Goal: Task Accomplishment & Management: Use online tool/utility

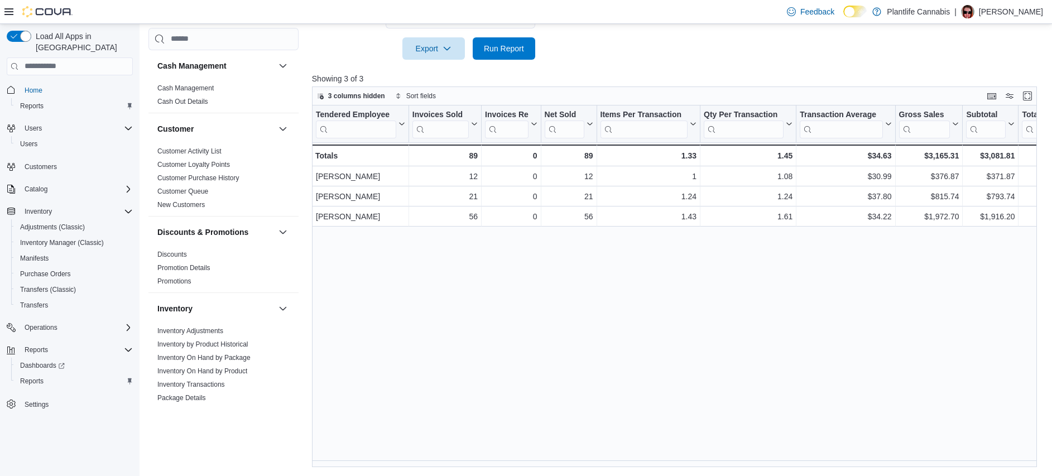
scroll to position [593, 0]
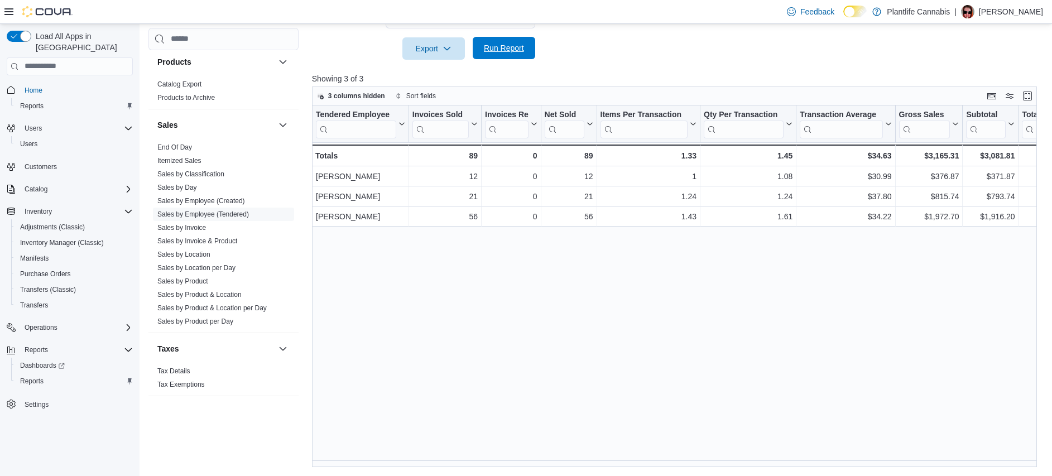
click at [518, 53] on span "Run Report" at bounding box center [504, 47] width 40 height 11
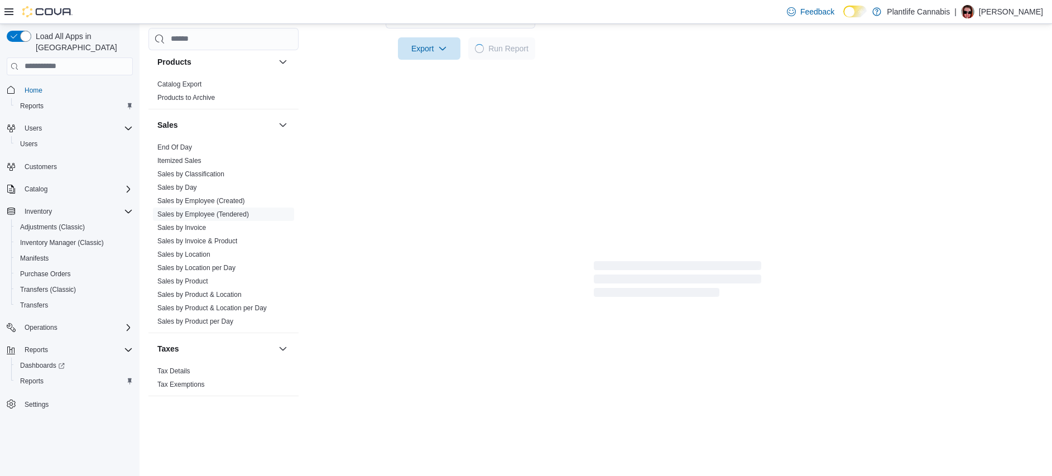
click at [516, 247] on div "Report Hide Parameters Date Range [DATE] Locations [GEOGRAPHIC_DATA] - Seton Cl…" at bounding box center [677, 35] width 731 height 530
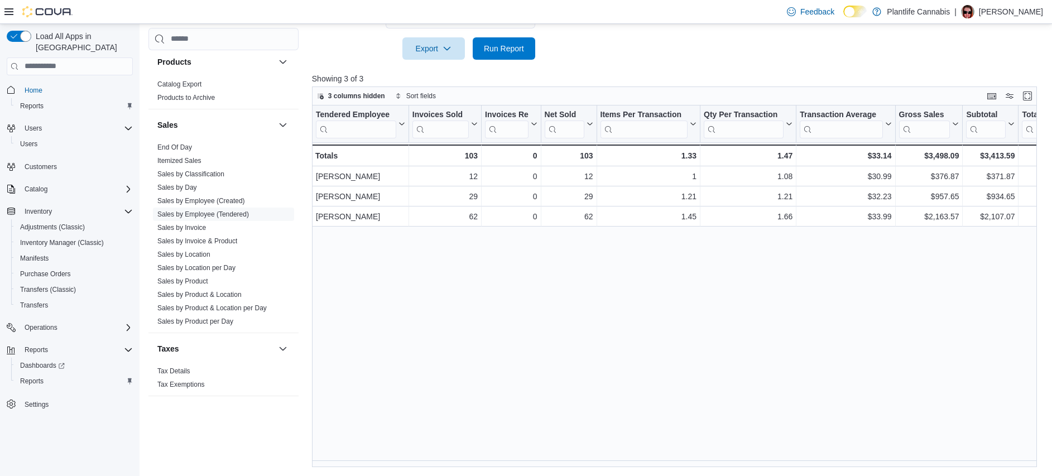
click at [493, 273] on div "Tendered Employee Click to view column header actions Invoices Sold Click to vi…" at bounding box center [678, 286] width 732 height 362
click at [537, 290] on div "Tendered Employee Click to view column header actions Invoices Sold Click to vi…" at bounding box center [678, 286] width 732 height 362
click at [527, 51] on span "Run Report" at bounding box center [503, 48] width 49 height 22
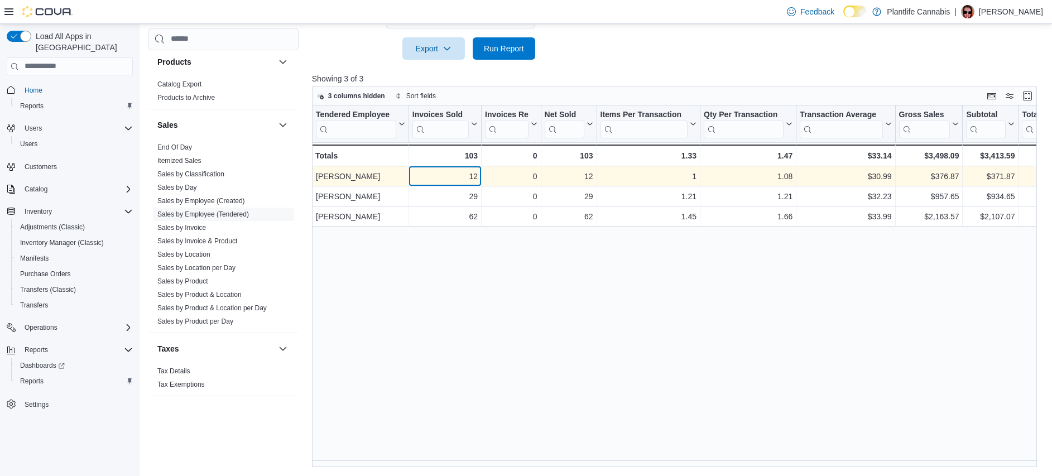
click at [475, 177] on div "12" at bounding box center [444, 176] width 65 height 13
copy div "12"
click at [878, 177] on div "$30.99" at bounding box center [846, 176] width 92 height 13
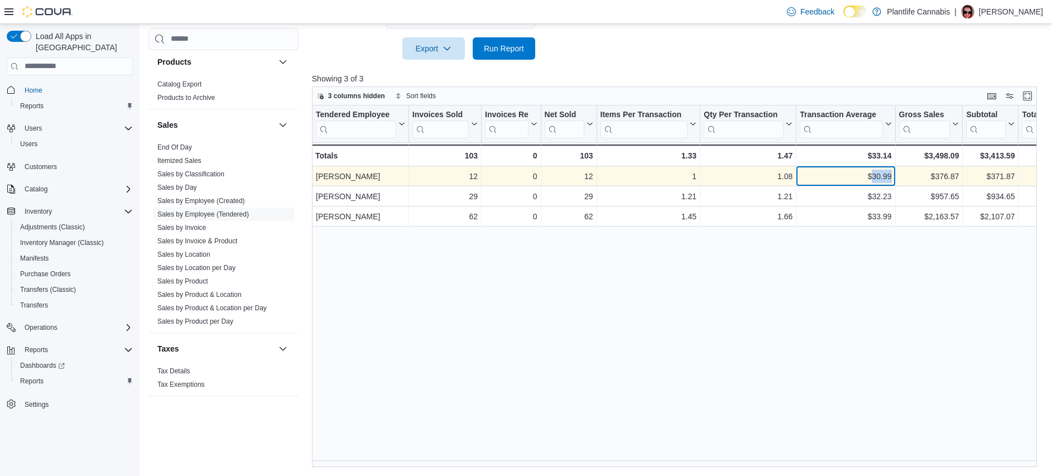
copy div "30.99"
click at [1003, 176] on div "$371.87" at bounding box center [990, 176] width 49 height 13
copy div "371.87"
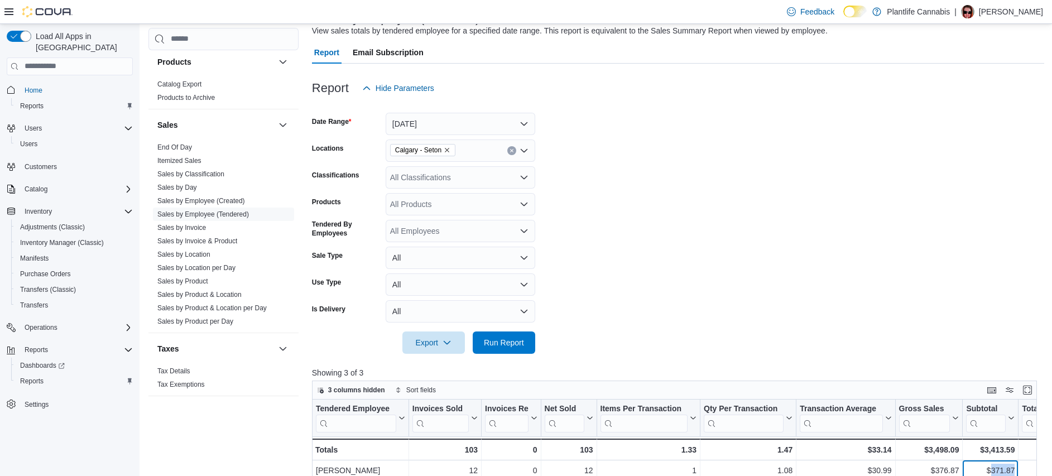
scroll to position [0, 0]
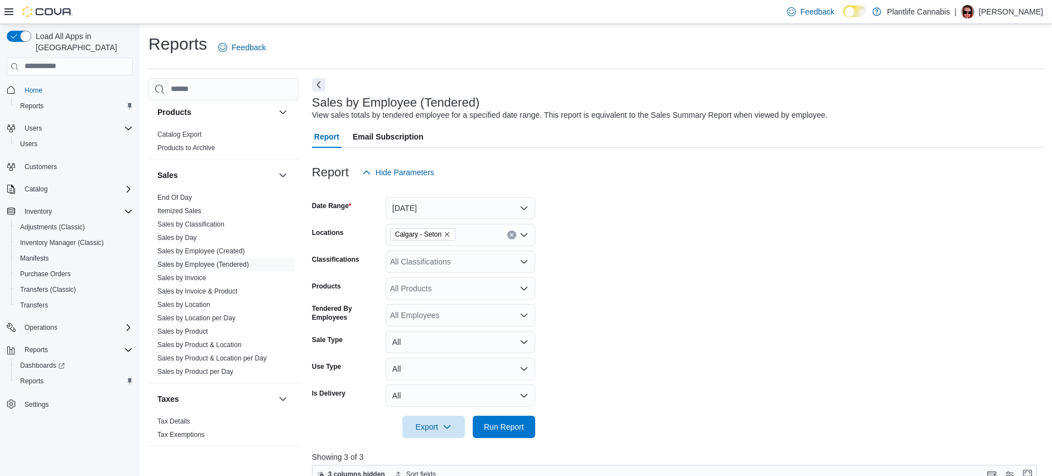
click at [459, 268] on div "All Classifications" at bounding box center [461, 262] width 150 height 22
type input "***"
click at [494, 284] on div "Accessory Group" at bounding box center [460, 280] width 136 height 11
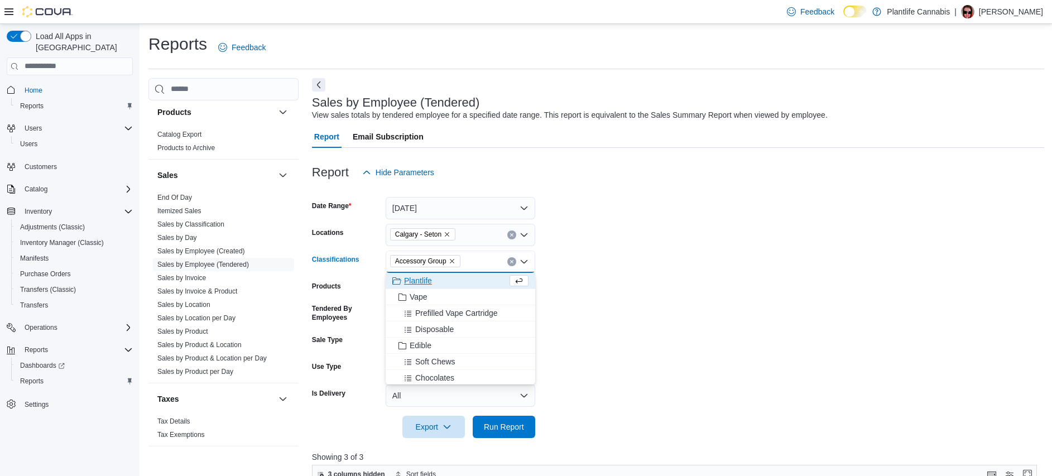
click at [657, 294] on form "Date Range [DATE] Locations [GEOGRAPHIC_DATA] - Seton Classifications Accessory…" at bounding box center [678, 311] width 732 height 254
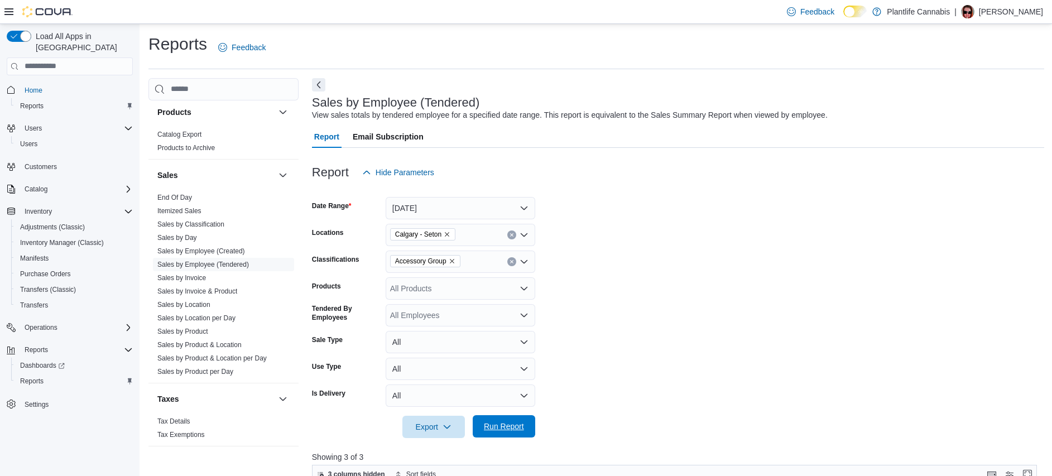
click at [511, 432] on span "Run Report" at bounding box center [503, 426] width 49 height 22
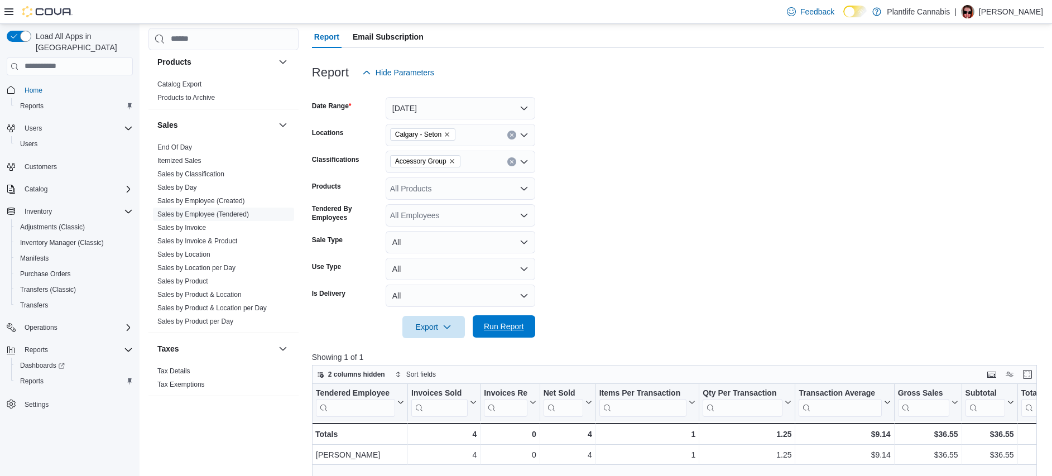
click at [517, 334] on span "Run Report" at bounding box center [503, 326] width 49 height 22
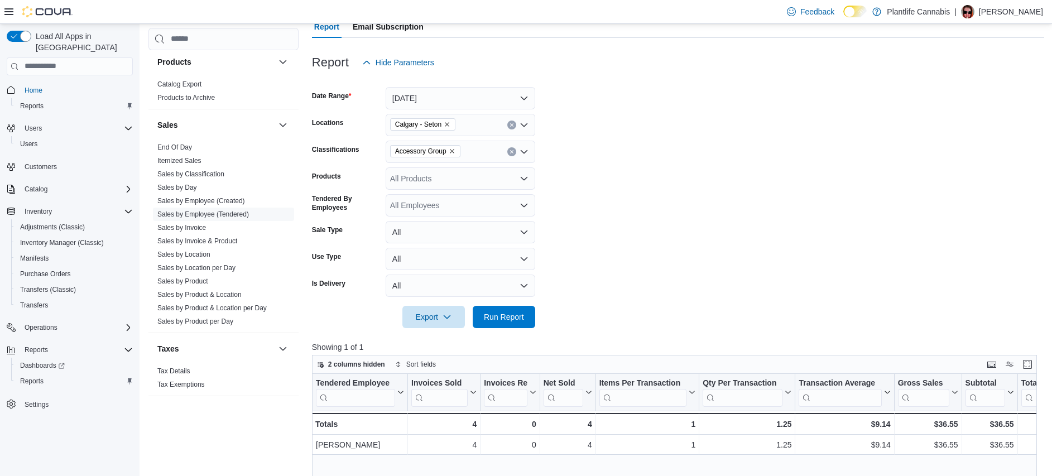
scroll to position [109, 0]
click at [453, 153] on icon "Remove Accessory Group from selection in this group" at bounding box center [452, 152] width 7 height 7
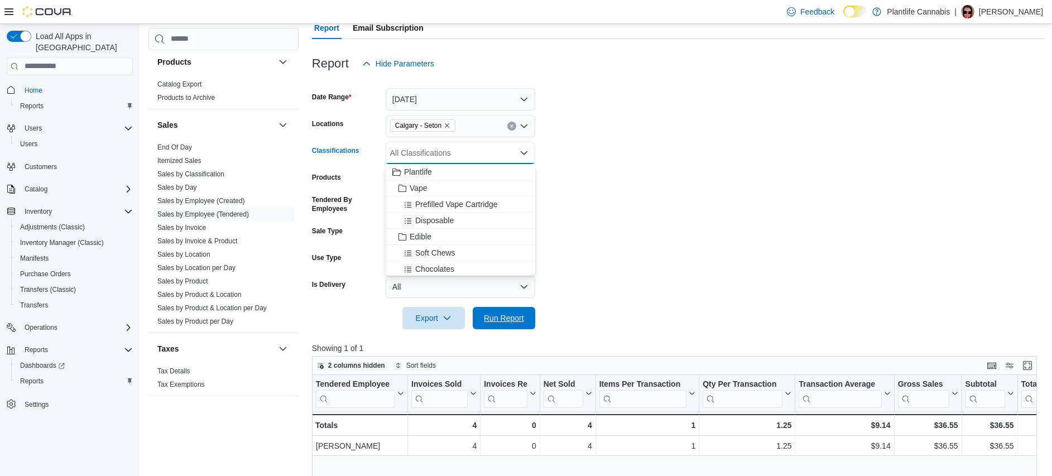
click at [504, 316] on span "Run Report" at bounding box center [504, 317] width 40 height 11
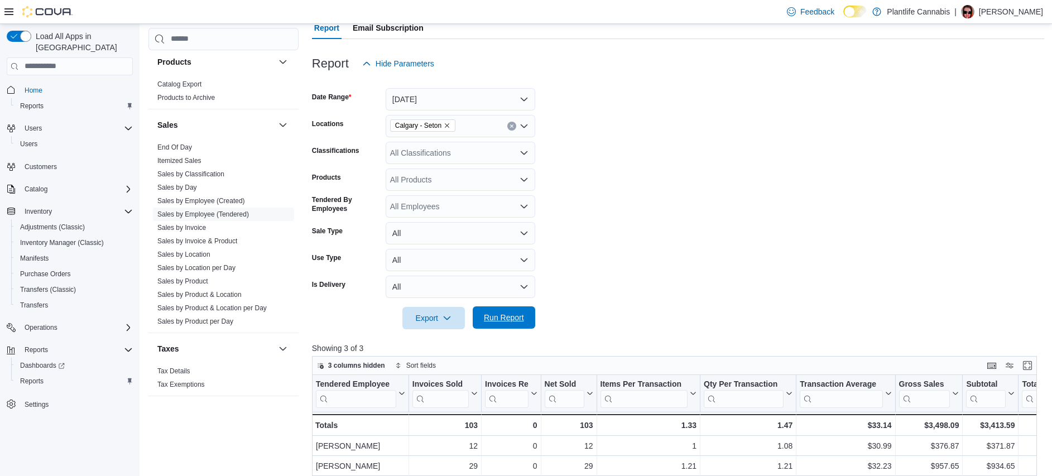
click at [507, 310] on span "Run Report" at bounding box center [503, 317] width 49 height 22
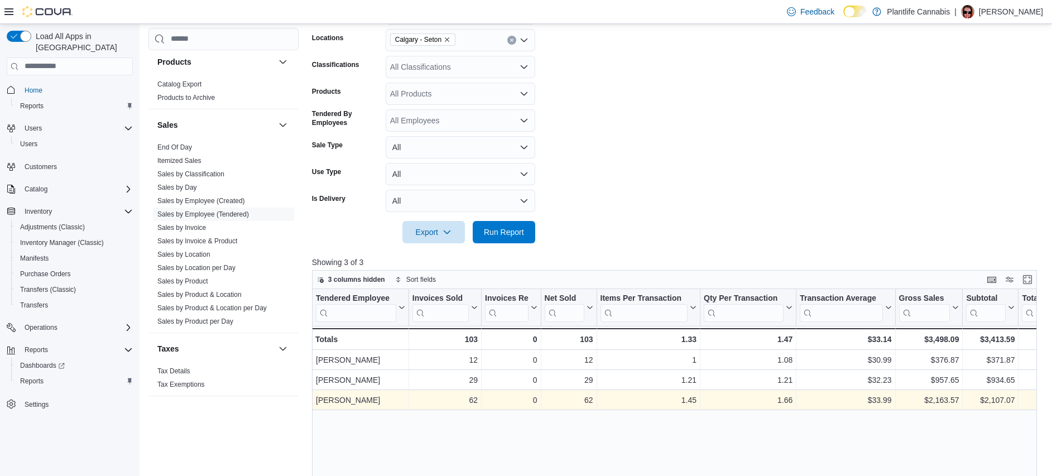
scroll to position [216, 0]
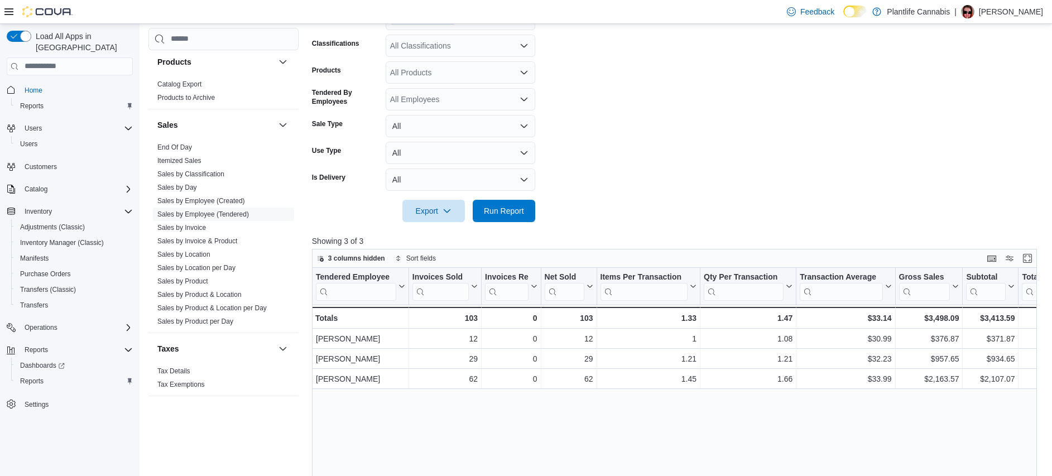
click at [555, 407] on div "Tendered Employee Click to view column header actions Invoices Sold Click to vi…" at bounding box center [678, 449] width 732 height 362
click at [491, 209] on span "Run Report" at bounding box center [504, 210] width 40 height 11
click at [598, 189] on form "Date Range [DATE] Locations [GEOGRAPHIC_DATA] - Seton Classifications All Class…" at bounding box center [678, 95] width 732 height 254
click at [688, 191] on div at bounding box center [678, 195] width 732 height 9
click at [720, 224] on div at bounding box center [678, 228] width 732 height 13
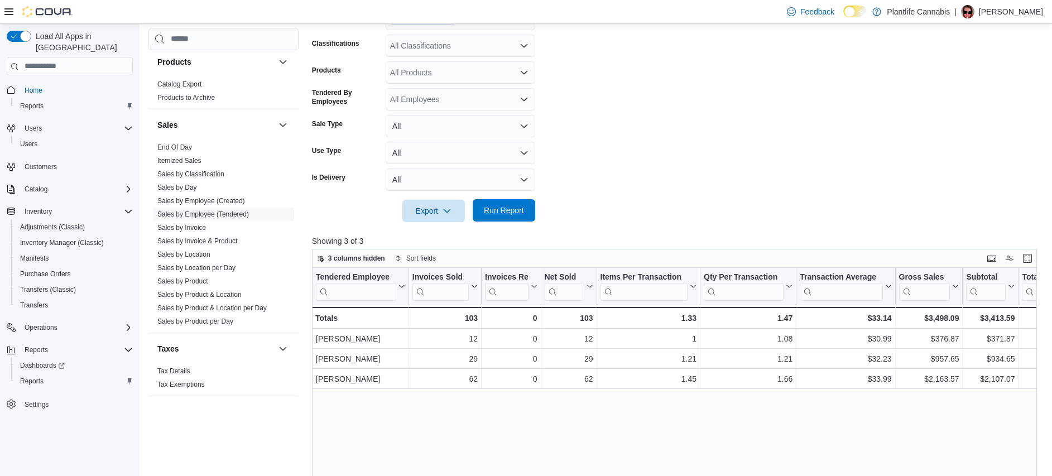
click at [529, 212] on button "Run Report" at bounding box center [504, 210] width 62 height 22
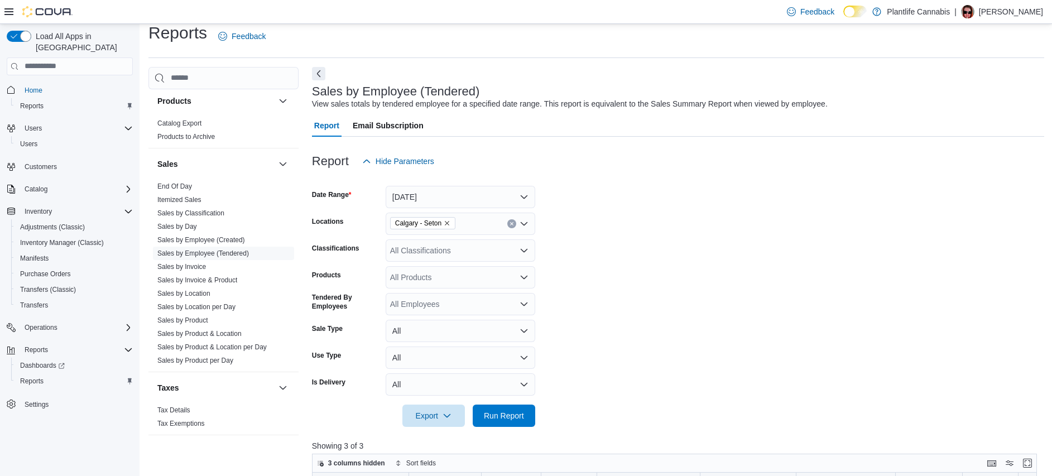
scroll to position [0, 0]
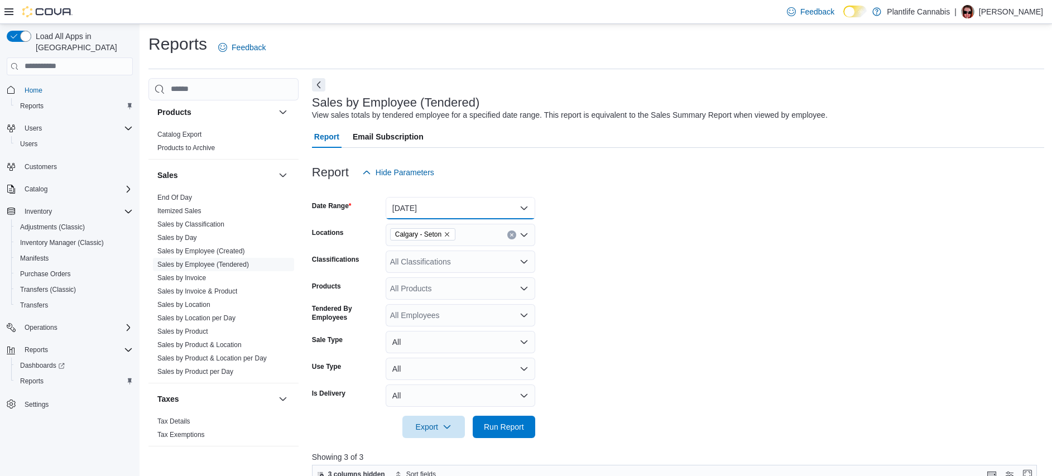
click at [450, 209] on button "[DATE]" at bounding box center [461, 208] width 150 height 22
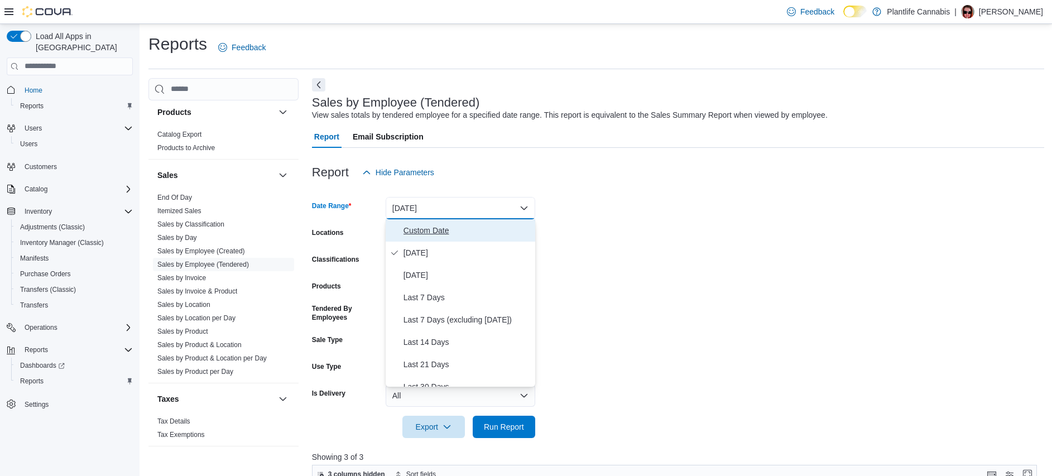
click at [447, 223] on button "Custom Date" at bounding box center [461, 230] width 150 height 22
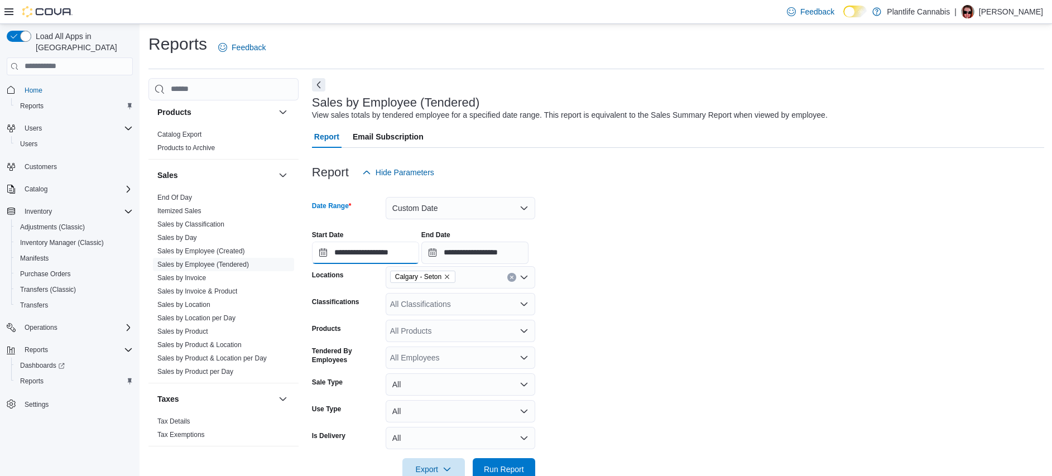
click at [414, 253] on input "**********" at bounding box center [365, 253] width 107 height 22
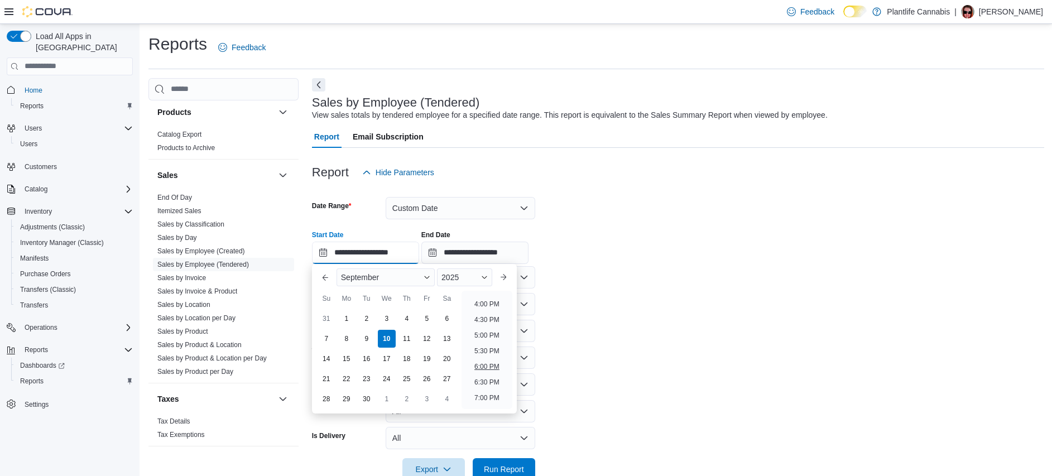
scroll to position [497, 0]
click at [499, 367] on li "6:00 PM" at bounding box center [487, 365] width 34 height 13
type input "**********"
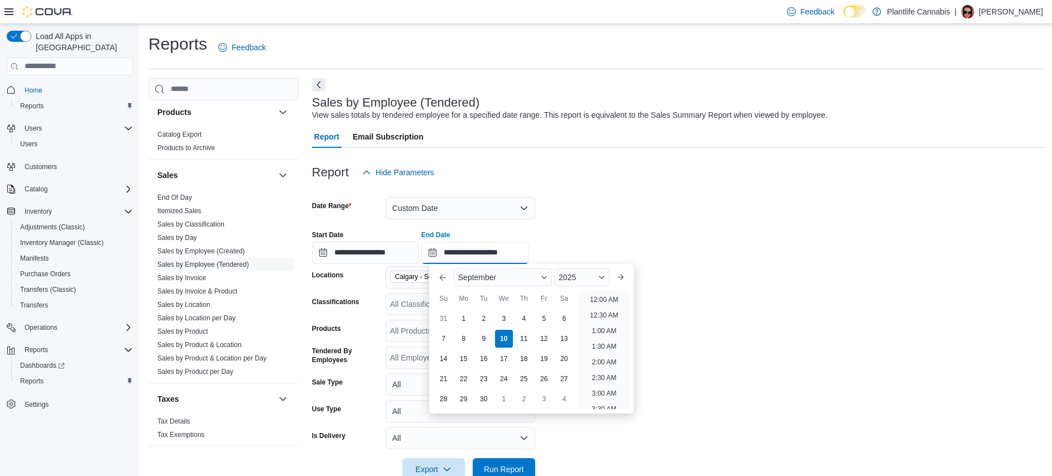
click at [522, 256] on input "**********" at bounding box center [474, 253] width 107 height 22
click at [613, 313] on li "7:00 PM" at bounding box center [604, 316] width 34 height 13
type input "**********"
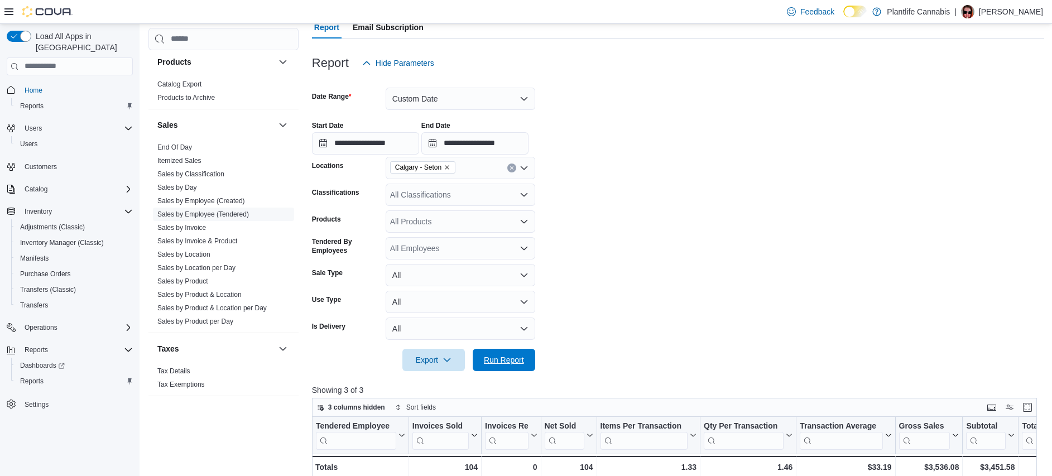
click at [523, 362] on span "Run Report" at bounding box center [504, 359] width 40 height 11
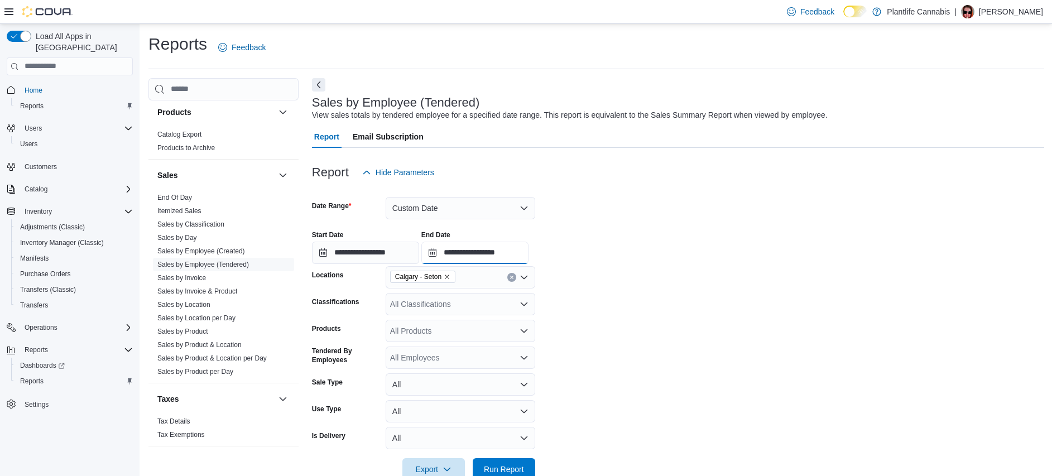
click at [528, 249] on input "**********" at bounding box center [474, 253] width 107 height 22
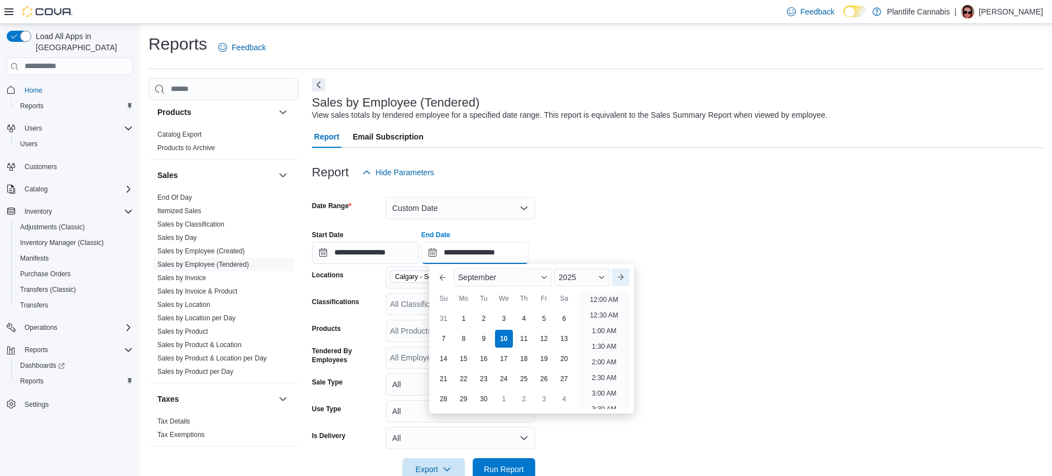
scroll to position [628, 0]
click at [709, 267] on form "**********" at bounding box center [678, 332] width 732 height 297
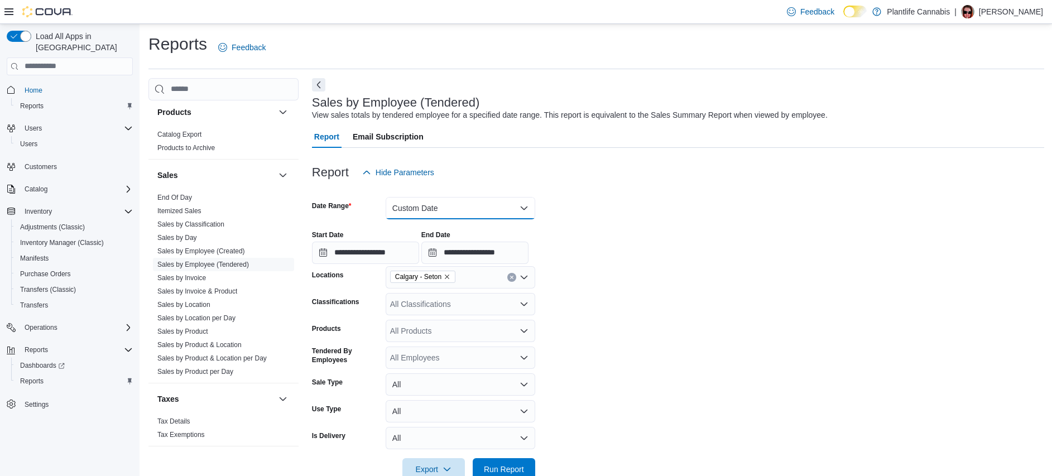
click at [503, 207] on button "Custom Date" at bounding box center [461, 208] width 150 height 22
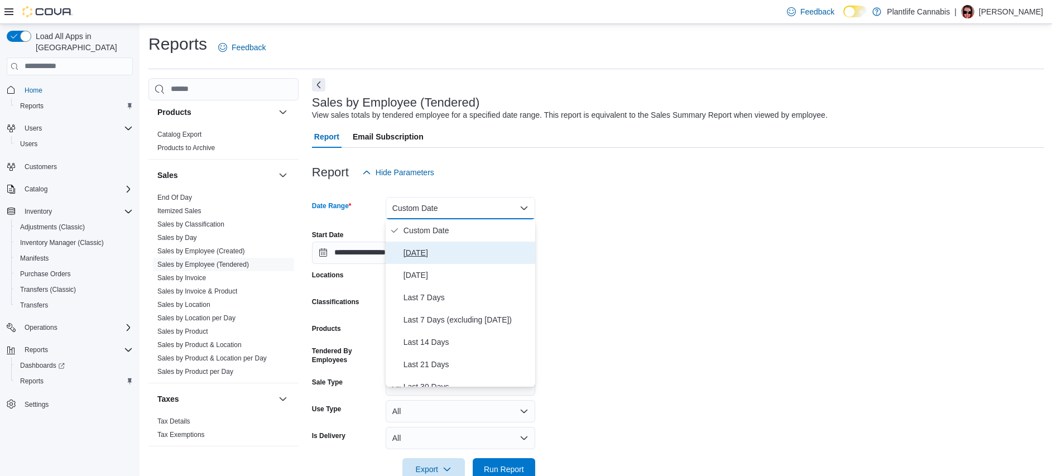
click at [494, 256] on span "[DATE]" at bounding box center [466, 252] width 127 height 13
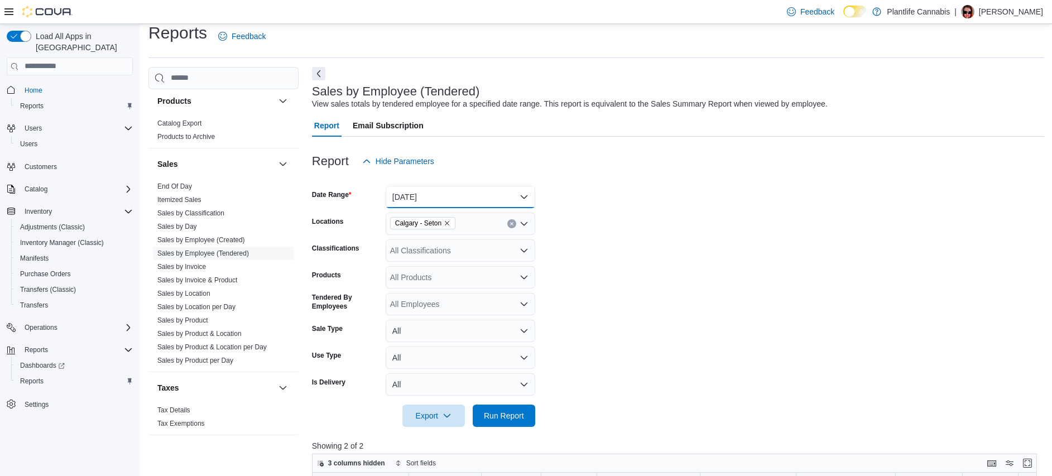
scroll to position [25, 0]
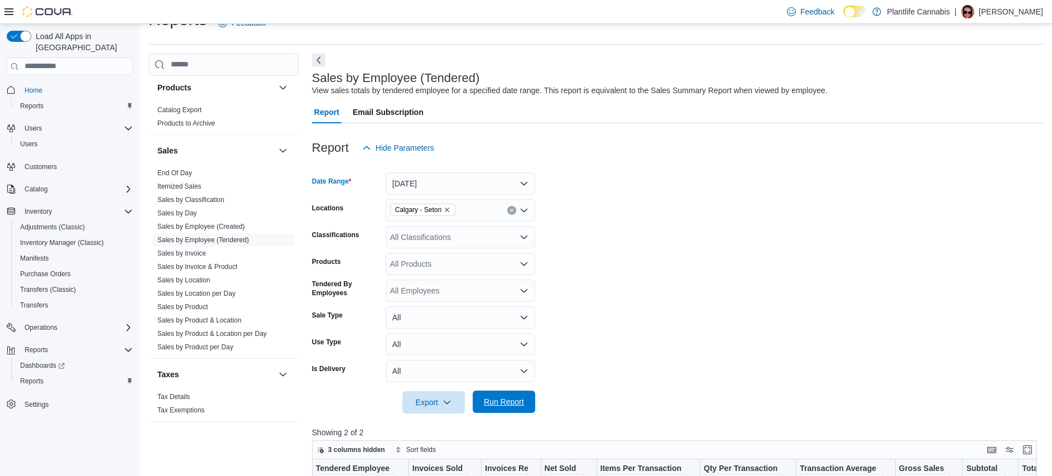
click at [530, 396] on button "Run Report" at bounding box center [504, 402] width 62 height 22
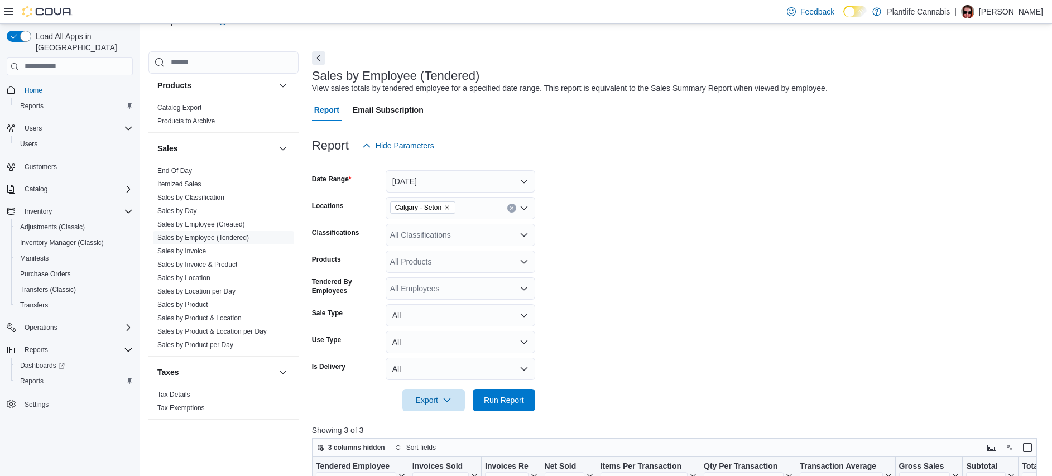
click at [718, 230] on form "Date Range [DATE] Locations [GEOGRAPHIC_DATA] - Seton Classifications All Class…" at bounding box center [678, 284] width 732 height 254
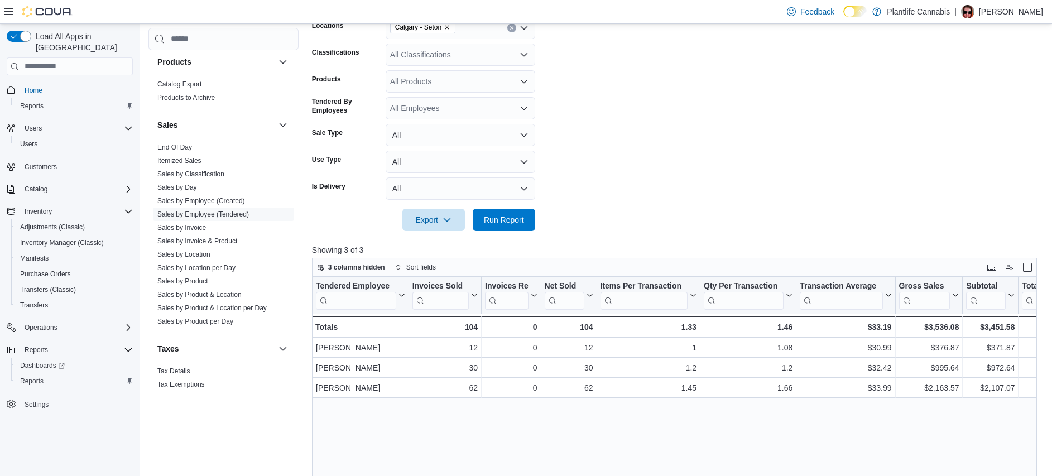
scroll to position [378, 0]
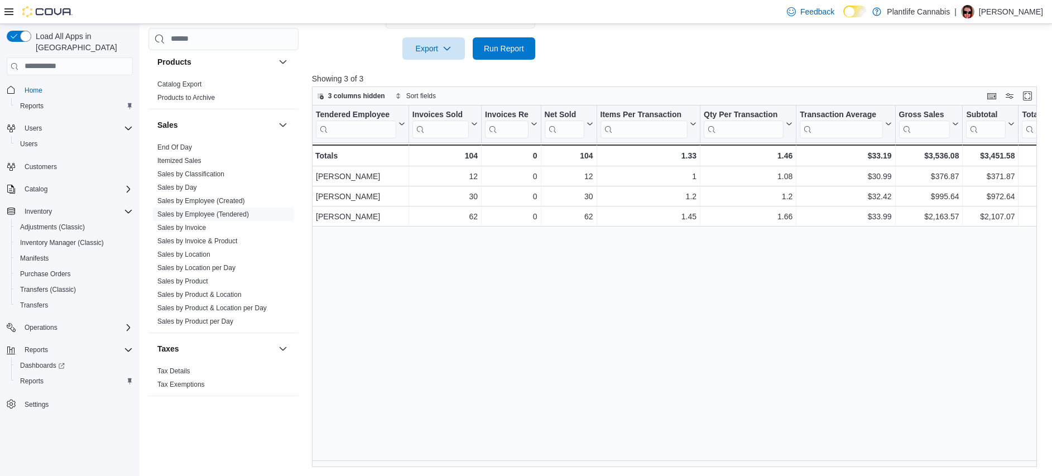
click at [553, 367] on div "Tendered Employee Click to view column header actions Invoices Sold Click to vi…" at bounding box center [678, 286] width 732 height 362
click at [499, 323] on div "Tendered Employee Click to view column header actions Invoices Sold Click to vi…" at bounding box center [678, 286] width 732 height 362
click at [514, 57] on span "Run Report" at bounding box center [503, 48] width 49 height 22
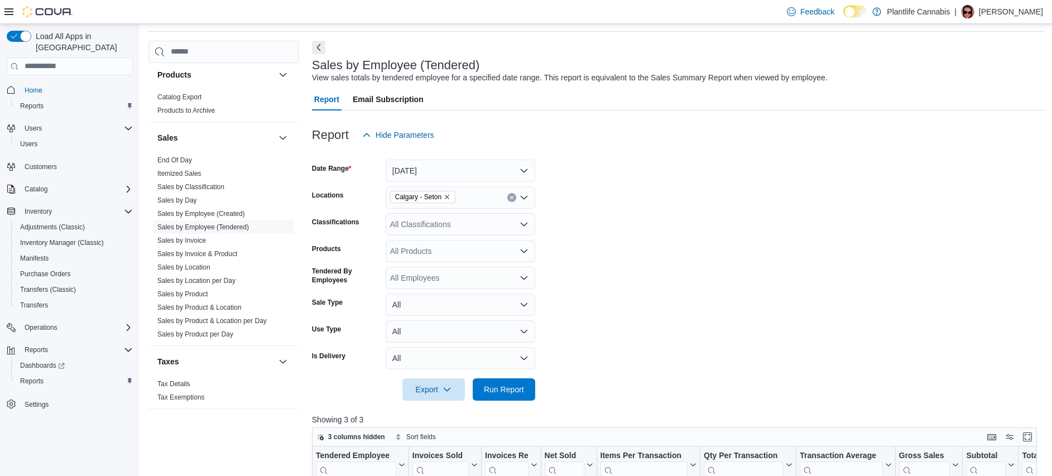
scroll to position [109, 0]
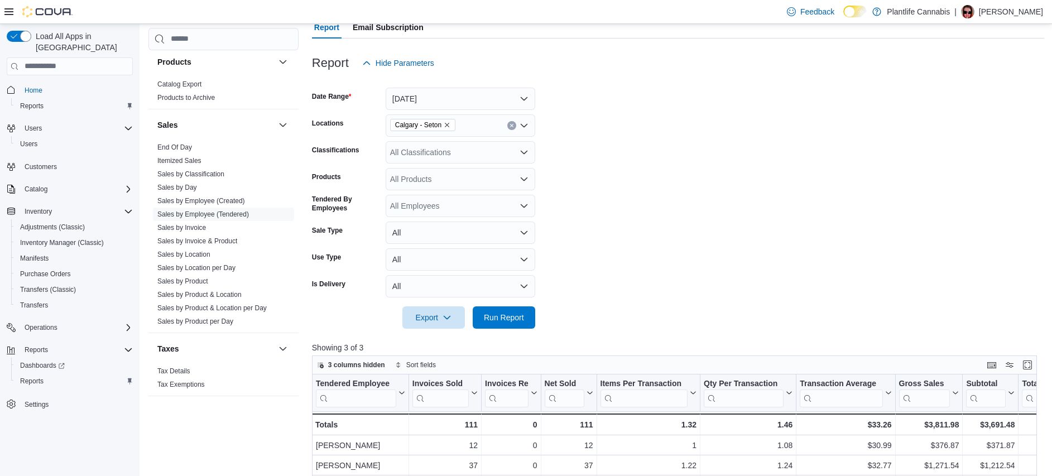
click at [536, 306] on form "Date Range [DATE] Locations [GEOGRAPHIC_DATA] - Seton Classifications All Class…" at bounding box center [678, 201] width 732 height 254
click at [526, 311] on span "Run Report" at bounding box center [503, 317] width 49 height 22
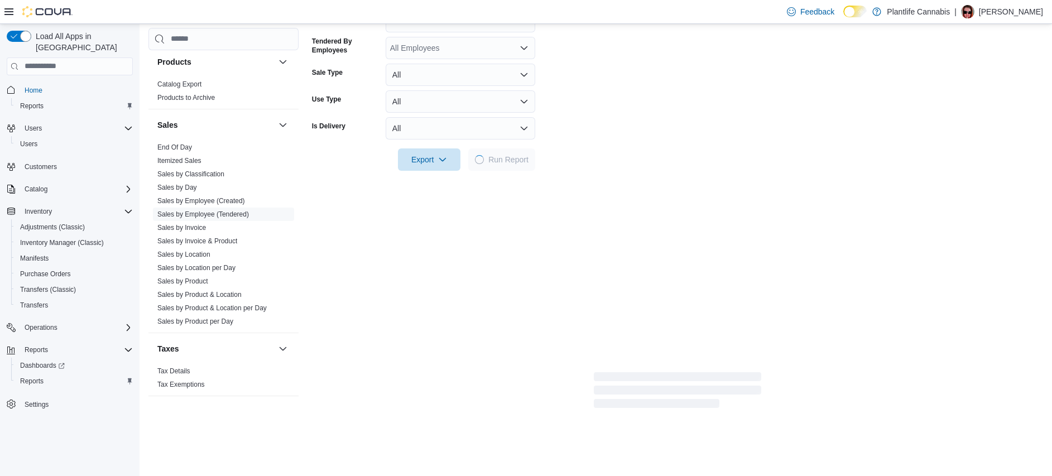
scroll to position [349, 0]
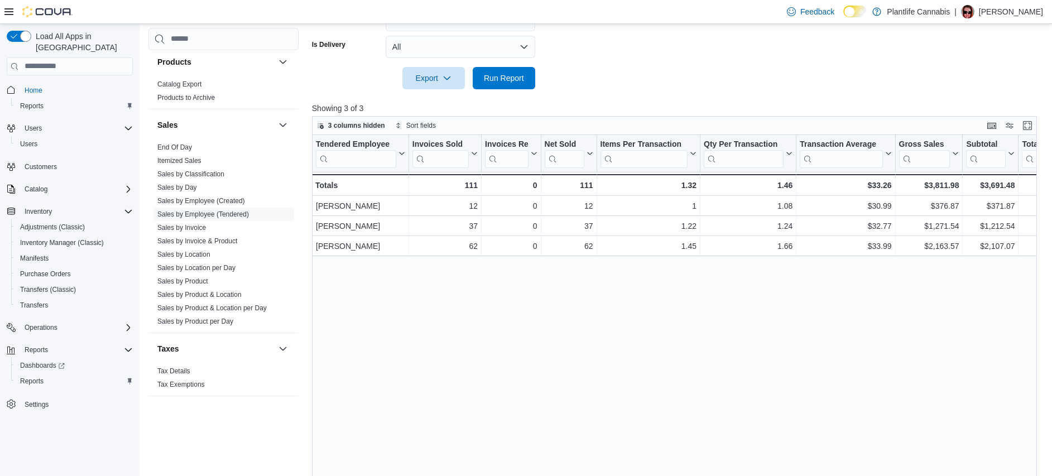
click at [600, 372] on div "Tendered Employee Click to view column header actions Invoices Sold Click to vi…" at bounding box center [678, 316] width 732 height 362
click at [522, 80] on span "Run Report" at bounding box center [504, 77] width 40 height 11
click at [565, 354] on div "Tendered Employee Click to view column header actions Invoices Sold Click to vi…" at bounding box center [678, 316] width 732 height 362
click at [497, 79] on span "Run Report" at bounding box center [504, 75] width 40 height 11
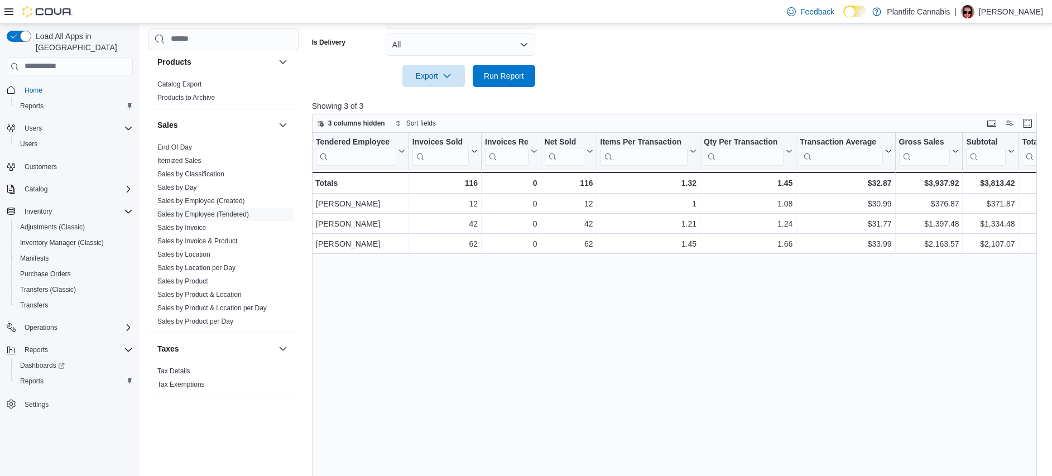
click at [513, 295] on div "Tendered Employee Click to view column header actions Invoices Sold Click to vi…" at bounding box center [678, 314] width 732 height 362
click at [521, 84] on span "Run Report" at bounding box center [503, 75] width 49 height 22
click at [499, 328] on div "Tendered Employee Click to view column header actions Invoices Sold Click to vi…" at bounding box center [678, 314] width 732 height 362
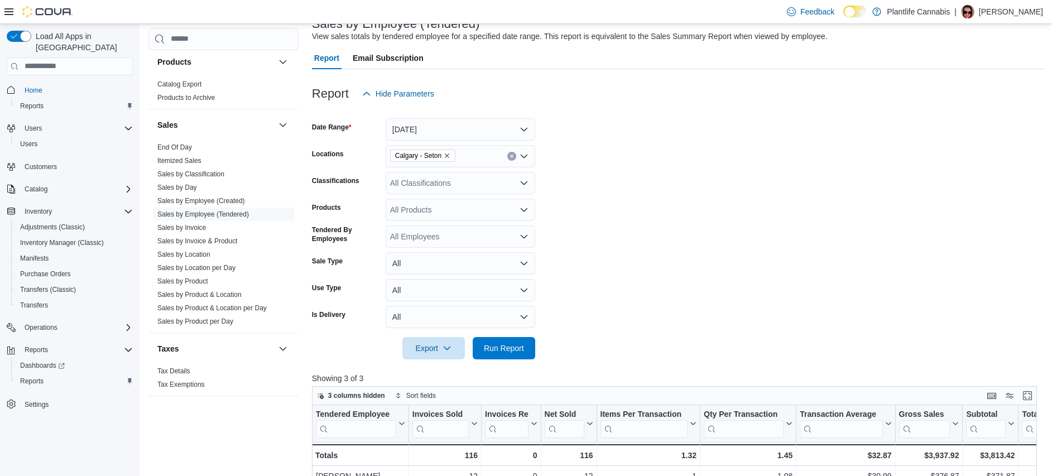
scroll to position [0, 0]
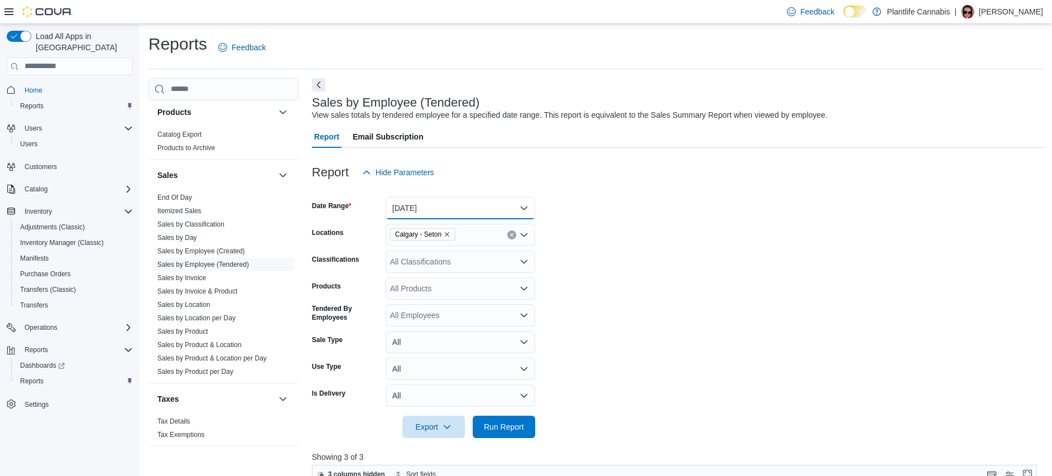
click at [488, 212] on button "[DATE]" at bounding box center [461, 208] width 150 height 22
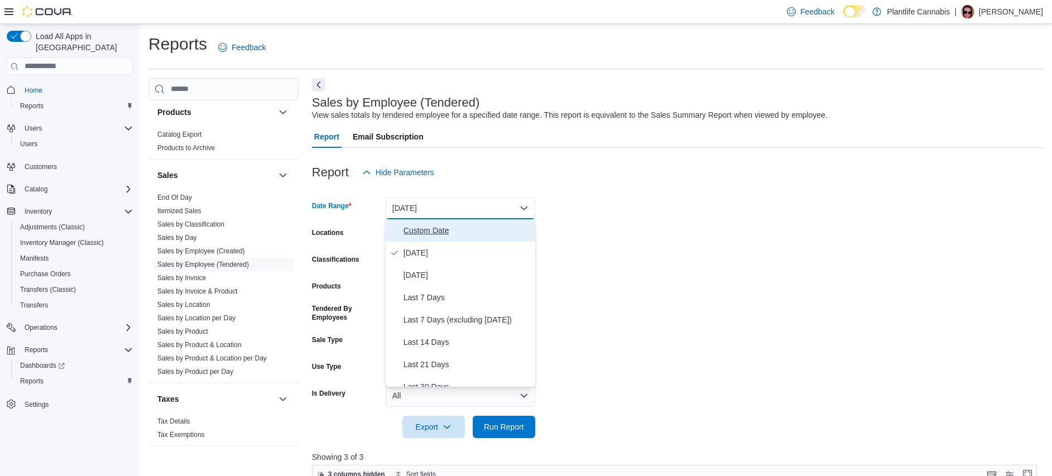
click at [484, 224] on span "Custom Date" at bounding box center [466, 230] width 127 height 13
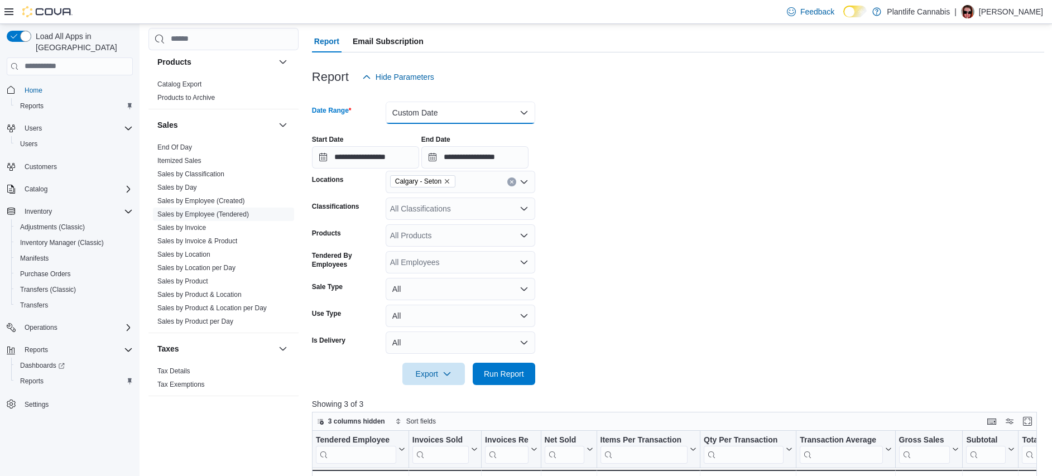
scroll to position [98, 0]
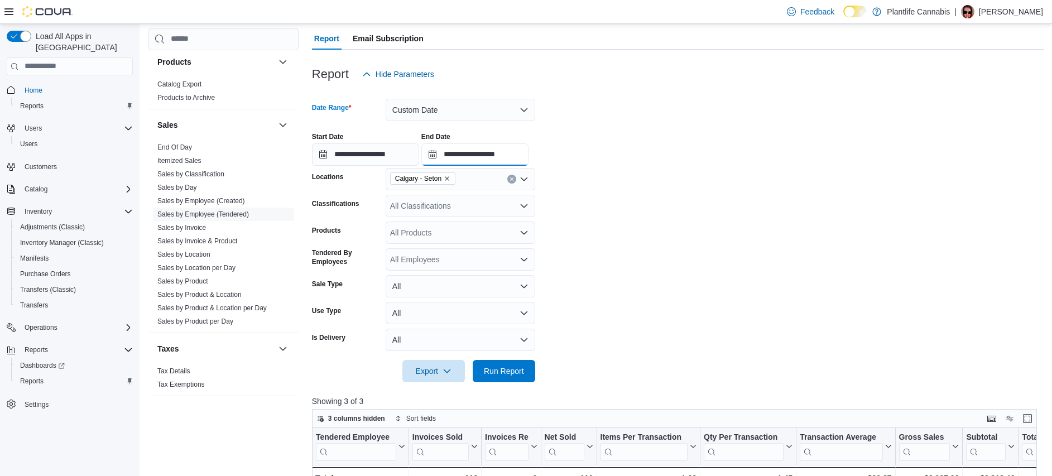
click at [520, 149] on input "**********" at bounding box center [474, 154] width 107 height 22
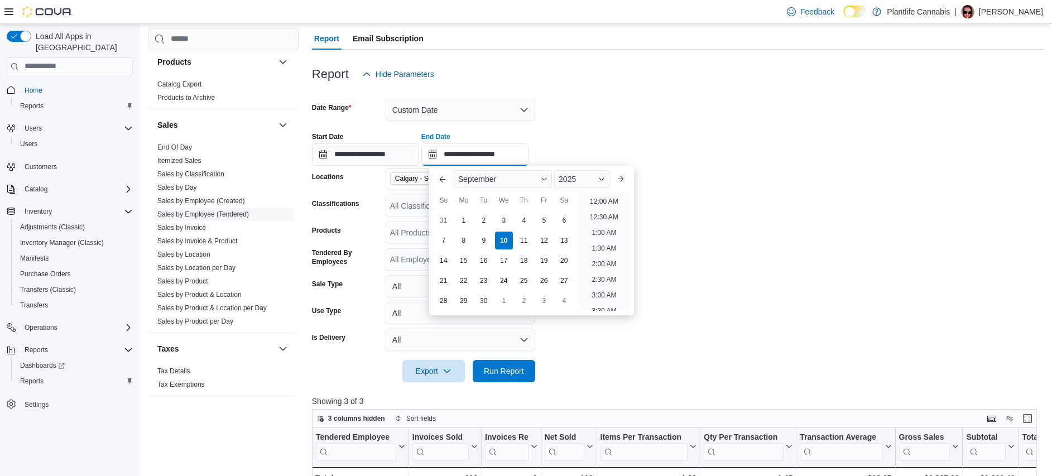
scroll to position [628, 0]
click at [678, 171] on form "**********" at bounding box center [678, 233] width 732 height 297
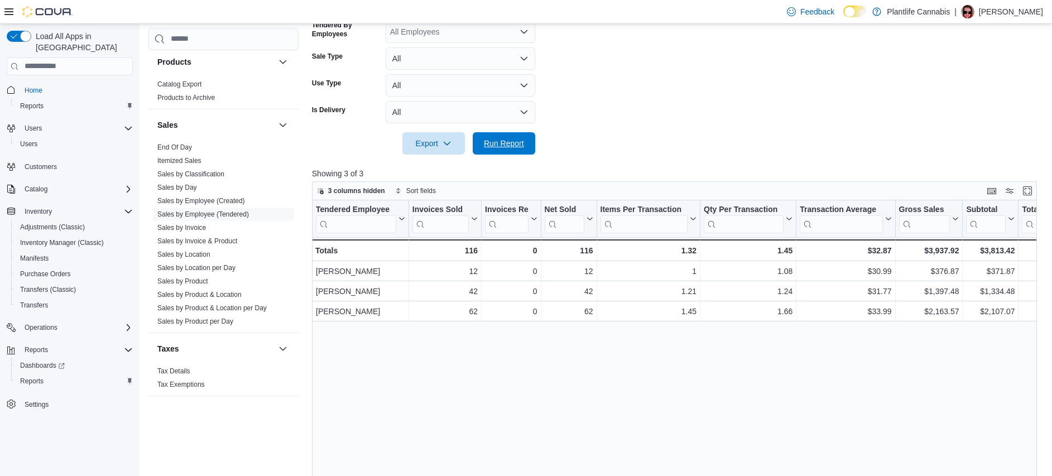
click at [514, 149] on span "Run Report" at bounding box center [503, 143] width 49 height 22
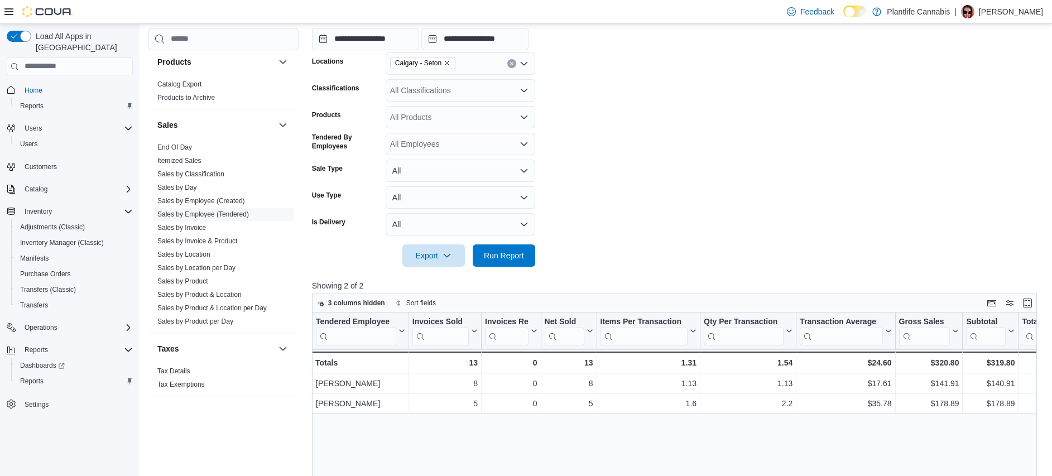
scroll to position [212, 0]
click at [515, 42] on input "**********" at bounding box center [474, 41] width 107 height 22
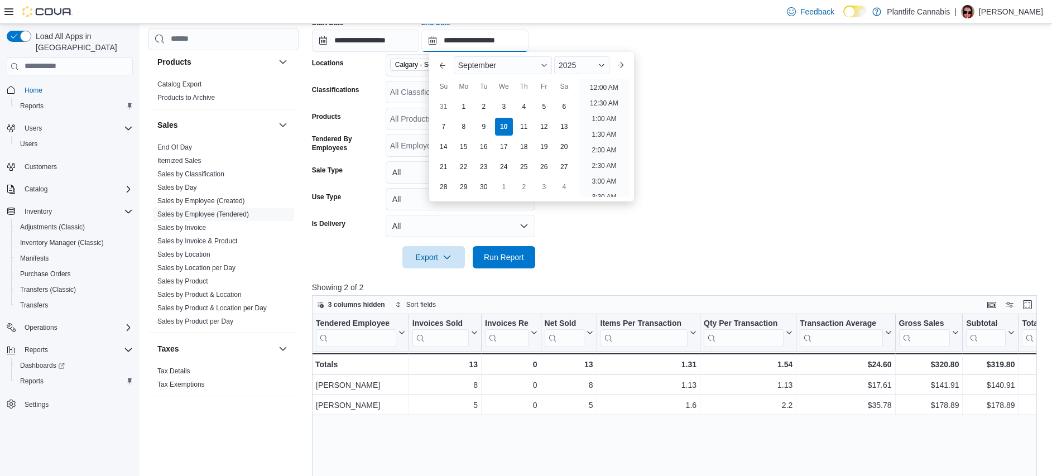
scroll to position [628, 0]
click at [594, 78] on div "[DATE]" at bounding box center [531, 65] width 165 height 27
click at [596, 82] on li "8:00 PM" at bounding box center [604, 84] width 34 height 13
type input "**********"
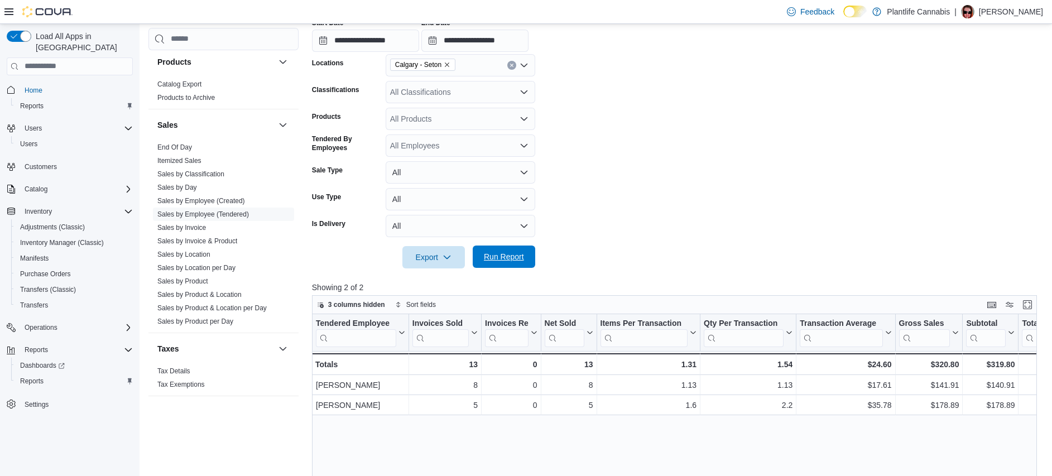
click at [514, 254] on span "Run Report" at bounding box center [504, 256] width 40 height 11
click at [528, 255] on button "Run Report" at bounding box center [504, 257] width 62 height 22
click at [407, 39] on input "**********" at bounding box center [365, 41] width 107 height 22
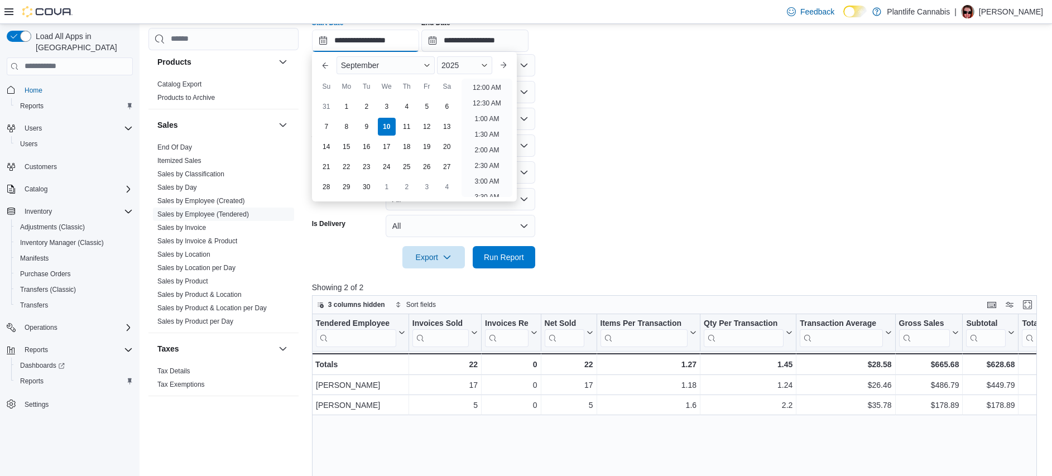
scroll to position [597, 0]
click at [492, 113] on li "8:00 PM" at bounding box center [487, 115] width 34 height 13
type input "**********"
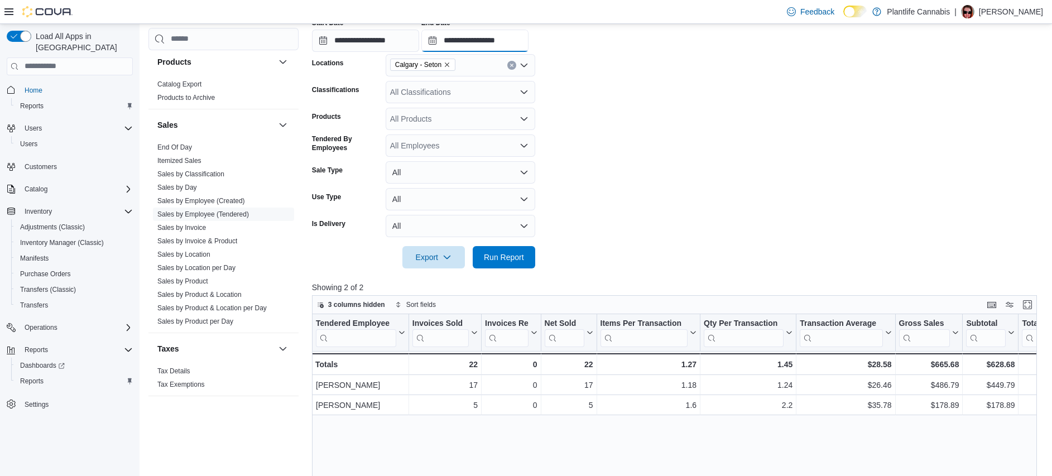
click at [514, 42] on input "**********" at bounding box center [474, 41] width 107 height 22
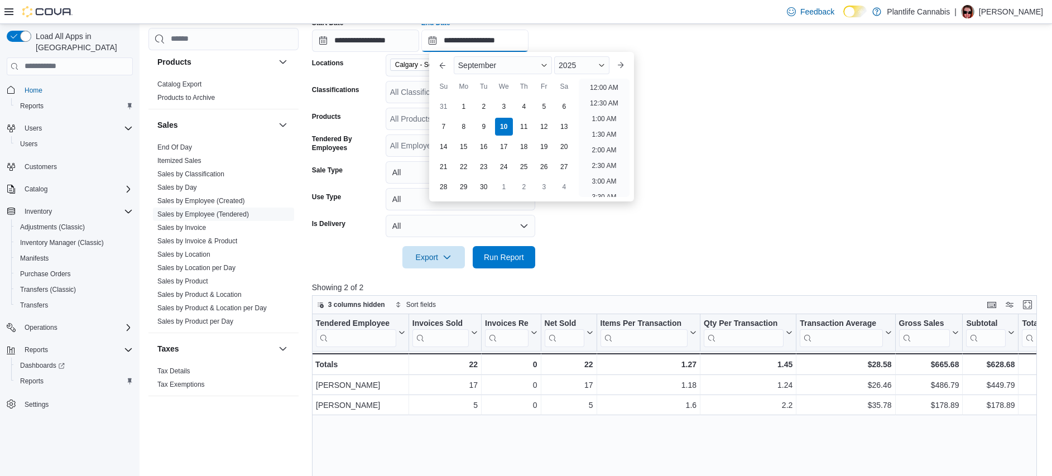
scroll to position [634, 0]
click at [607, 107] on li "9:00 PM" at bounding box center [604, 109] width 34 height 13
type input "**********"
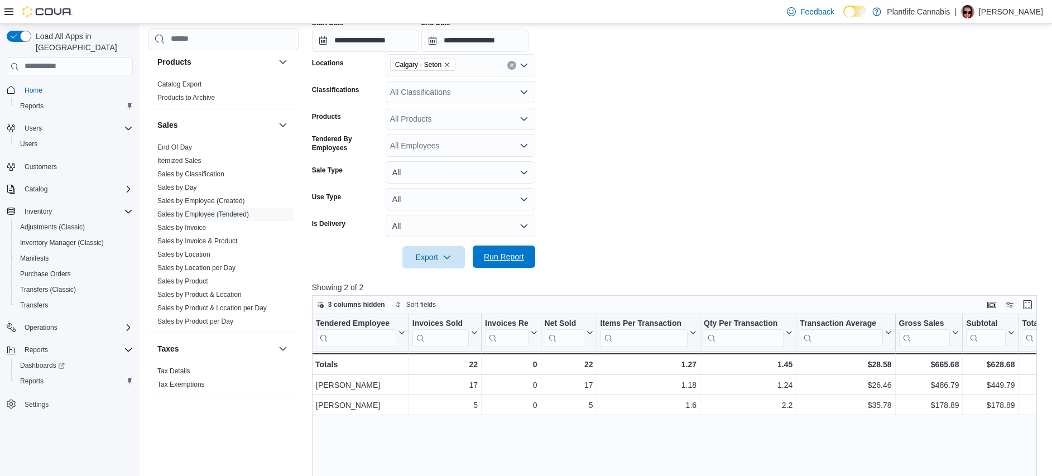
click at [519, 252] on span "Run Report" at bounding box center [504, 256] width 40 height 11
click at [516, 271] on div at bounding box center [678, 274] width 732 height 13
click at [511, 275] on div at bounding box center [678, 274] width 732 height 13
click at [516, 266] on span "Run Report" at bounding box center [503, 257] width 49 height 22
click at [517, 266] on span "Run Report" at bounding box center [503, 257] width 49 height 22
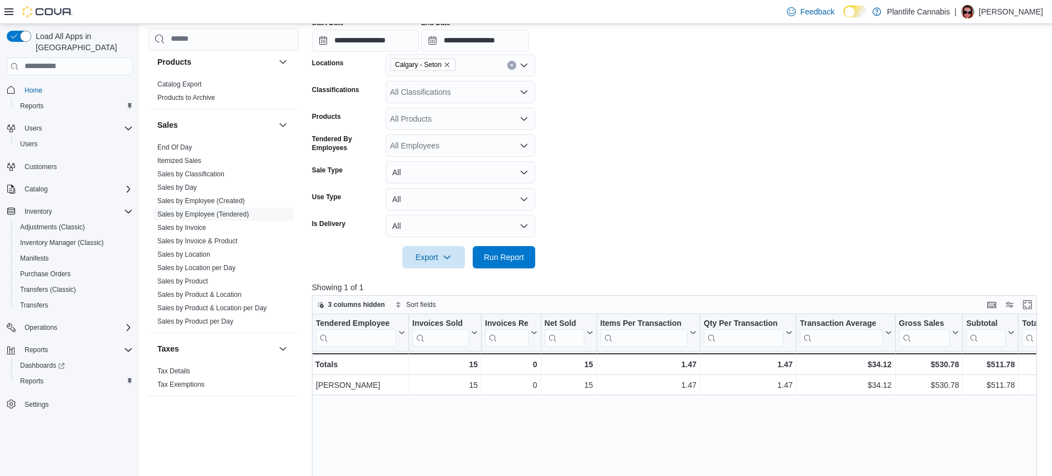
click at [745, 200] on form "**********" at bounding box center [678, 120] width 732 height 297
click at [745, 195] on form "**********" at bounding box center [678, 120] width 732 height 297
click at [517, 271] on div at bounding box center [678, 274] width 732 height 13
click at [514, 261] on span "Run Report" at bounding box center [504, 256] width 40 height 11
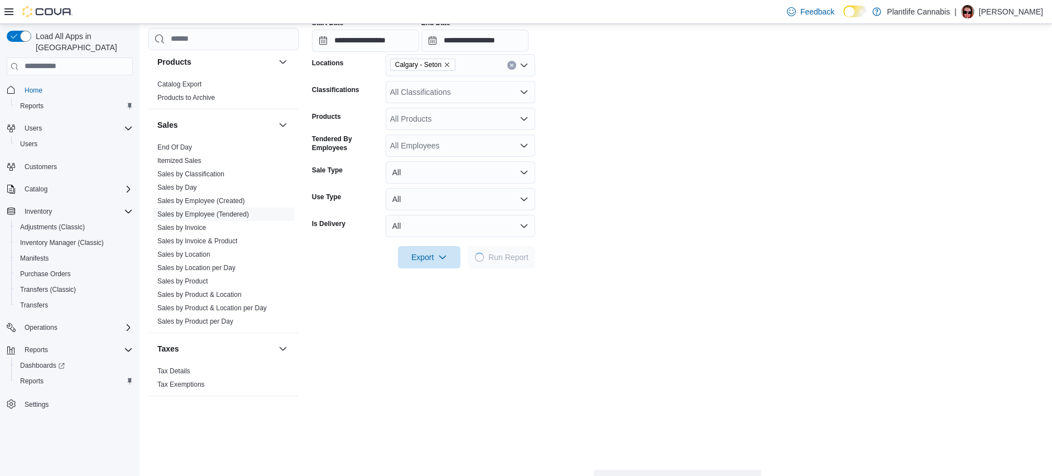
click at [653, 220] on form "**********" at bounding box center [677, 120] width 731 height 297
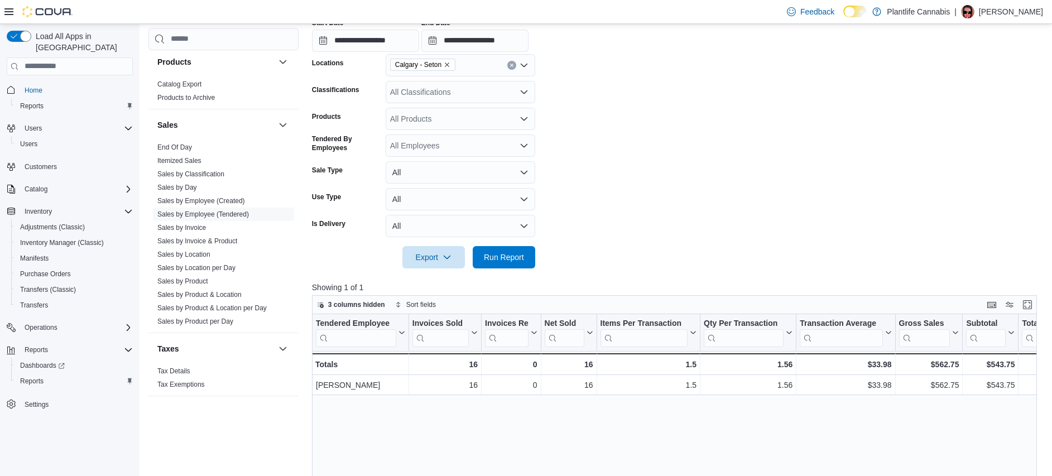
click at [612, 190] on form "**********" at bounding box center [678, 120] width 732 height 297
click at [613, 210] on form "**********" at bounding box center [678, 120] width 732 height 297
click at [509, 267] on span "Run Report" at bounding box center [503, 257] width 49 height 22
click at [491, 257] on span "Run Report" at bounding box center [504, 256] width 40 height 11
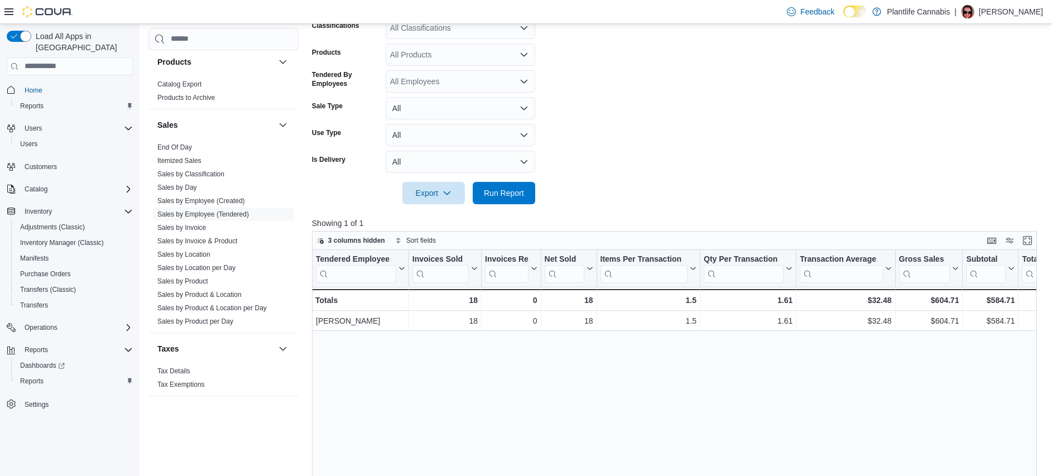
scroll to position [348, 0]
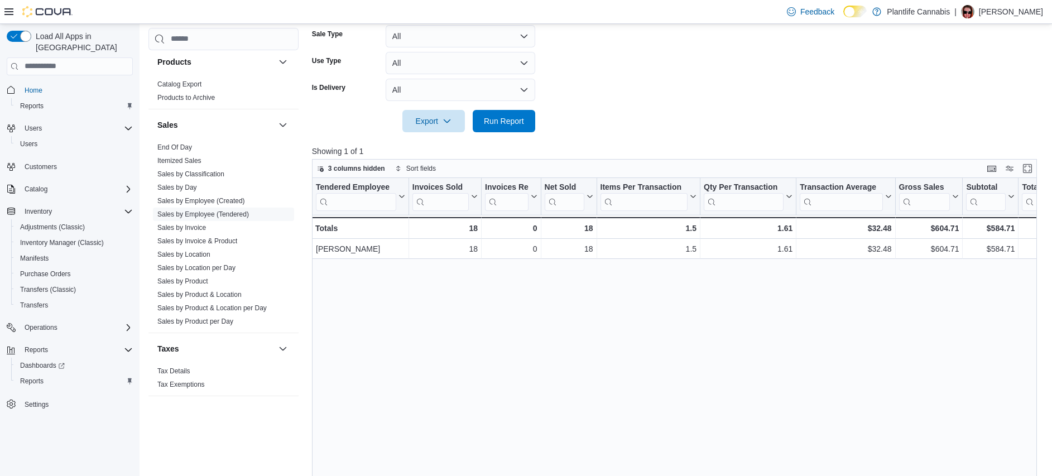
click at [668, 331] on div "Tendered Employee Click to view column header actions Invoices Sold Click to vi…" at bounding box center [678, 359] width 732 height 362
click at [500, 131] on span "Run Report" at bounding box center [503, 120] width 49 height 22
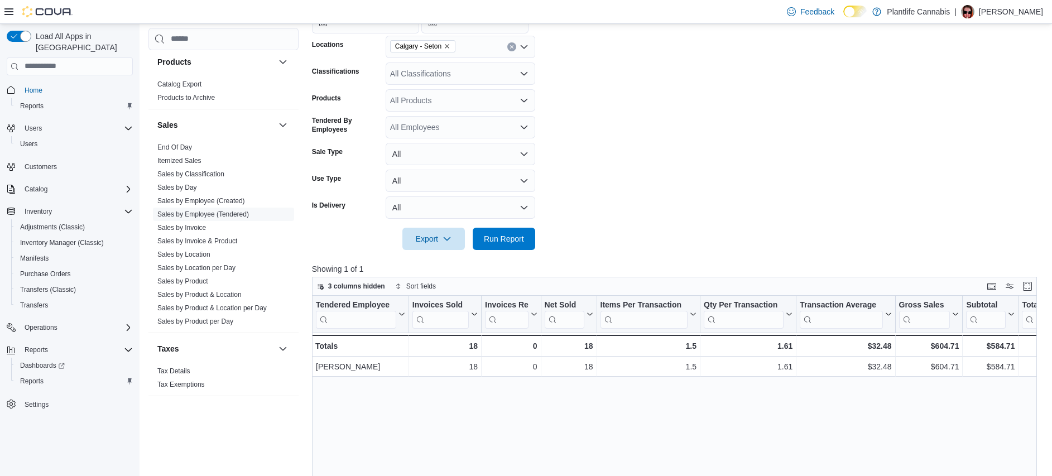
scroll to position [111, 0]
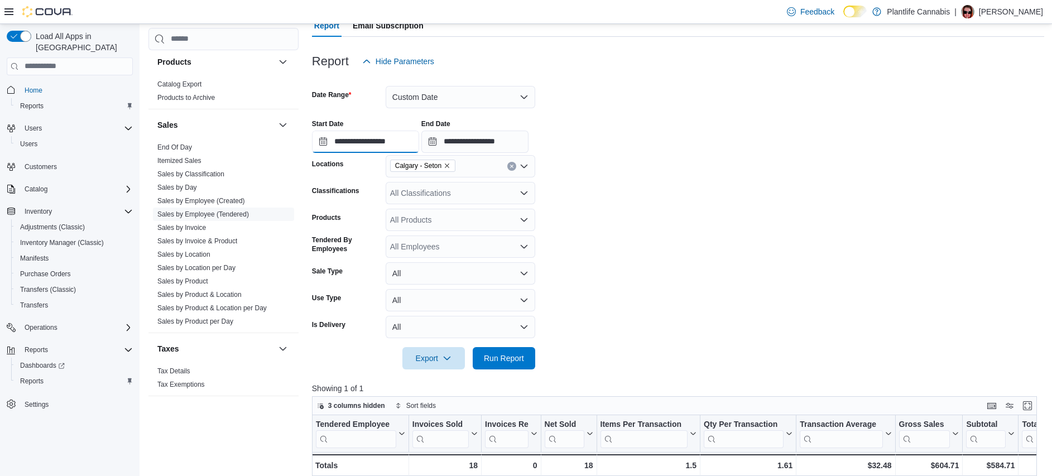
click at [412, 145] on input "**********" at bounding box center [365, 142] width 107 height 22
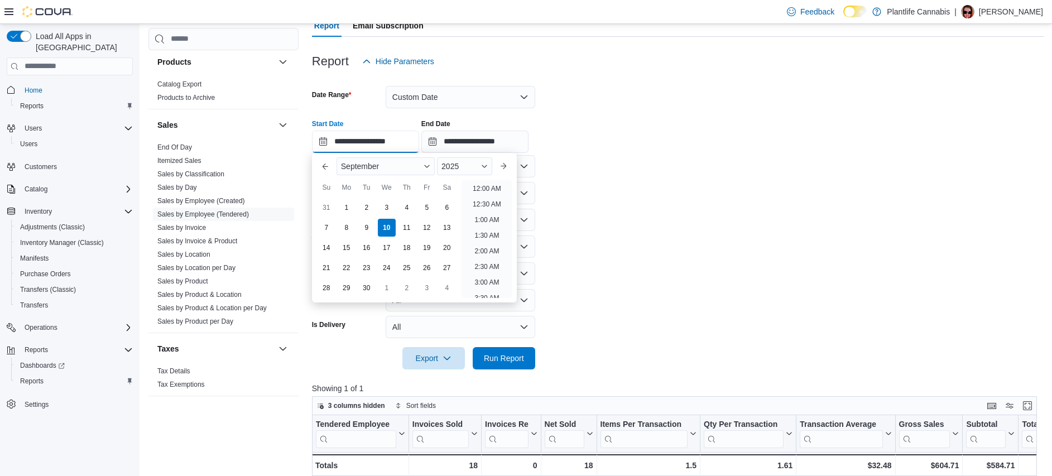
scroll to position [634, 0]
click at [499, 213] on li "9:00 PM" at bounding box center [487, 210] width 34 height 13
type input "**********"
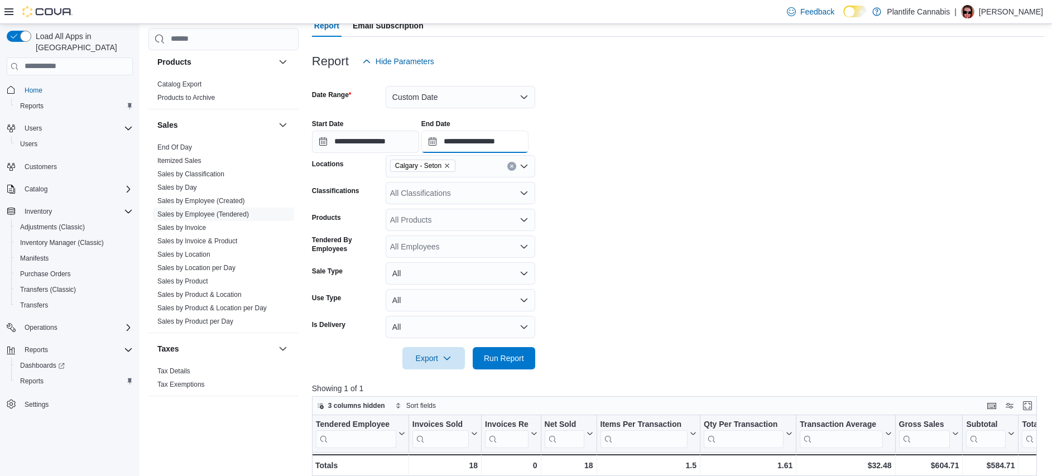
click at [513, 150] on input "**********" at bounding box center [474, 142] width 107 height 22
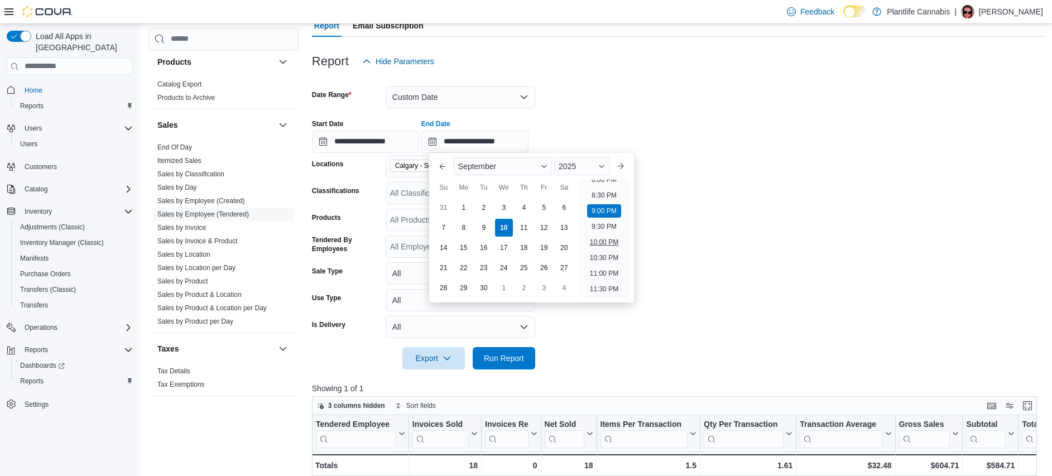
click at [604, 242] on li "10:00 PM" at bounding box center [603, 241] width 37 height 13
type input "**********"
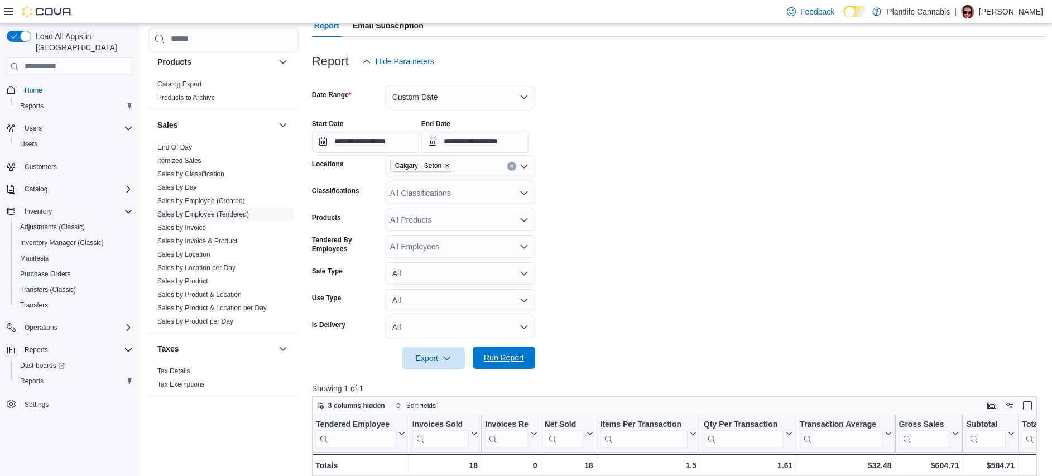
drag, startPoint x: 518, startPoint y: 353, endPoint x: 522, endPoint y: 348, distance: 7.1
click at [518, 353] on span "Run Report" at bounding box center [504, 357] width 40 height 11
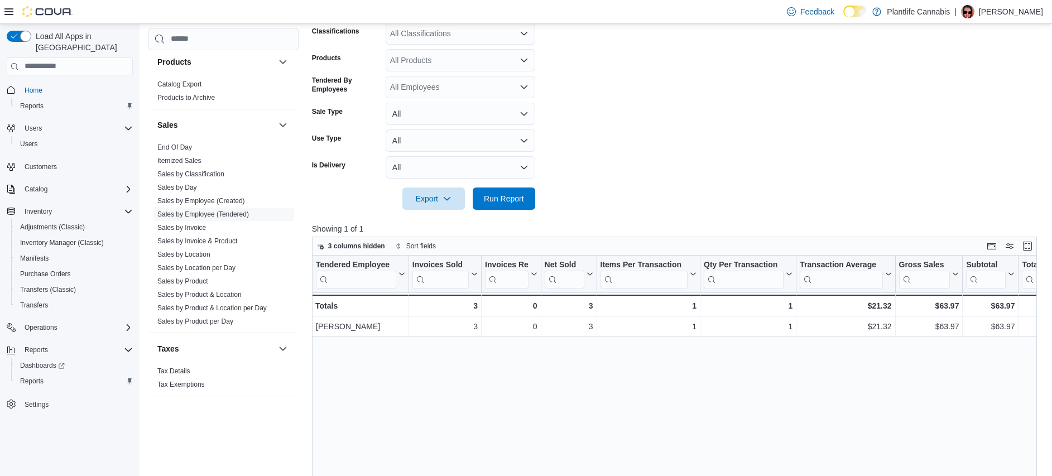
scroll to position [372, 0]
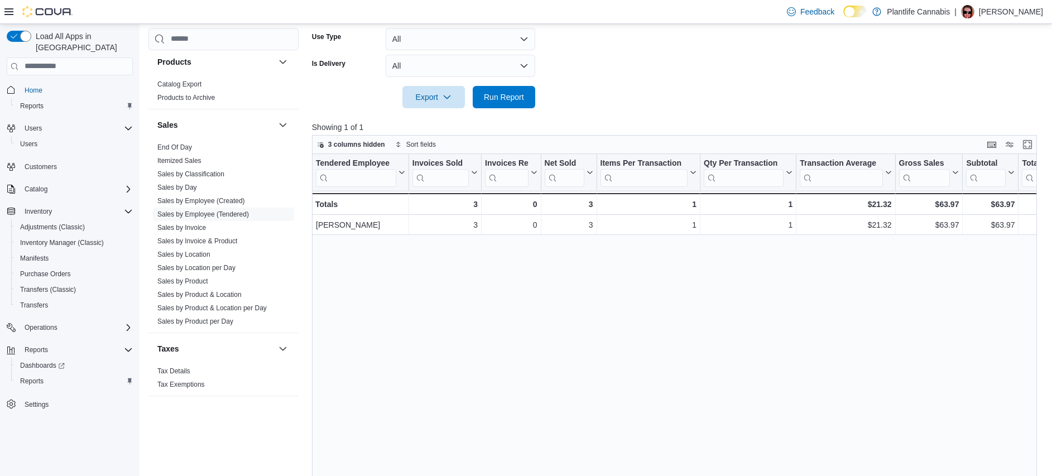
click at [607, 334] on div "Tendered Employee Click to view column header actions Invoices Sold Click to vi…" at bounding box center [678, 335] width 732 height 362
click at [498, 99] on span "Run Report" at bounding box center [504, 96] width 40 height 11
click at [551, 266] on div "Tendered Employee Click to view column header actions Invoices Sold Click to vi…" at bounding box center [678, 335] width 732 height 362
click at [559, 253] on div "Tendered Employee Click to view column header actions Invoices Sold Click to vi…" at bounding box center [678, 335] width 732 height 362
click at [521, 87] on span "Run Report" at bounding box center [503, 96] width 49 height 22
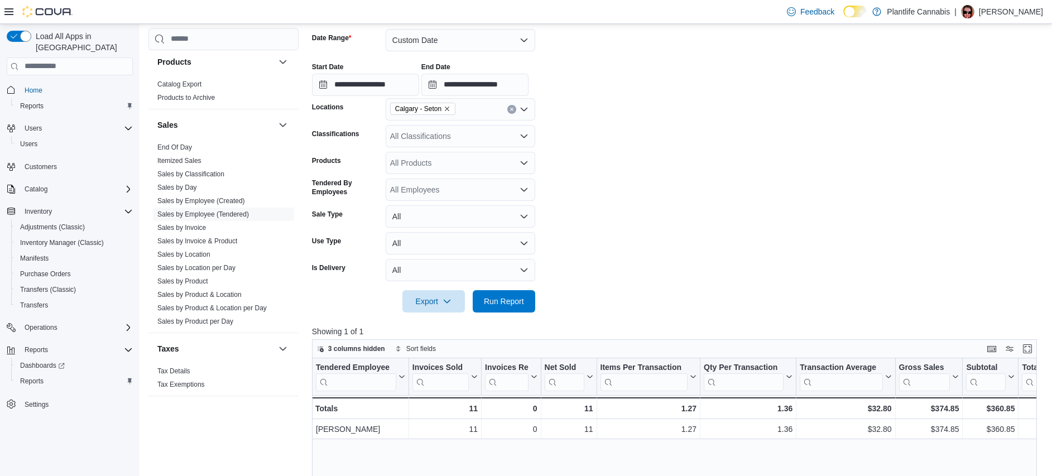
scroll to position [15, 0]
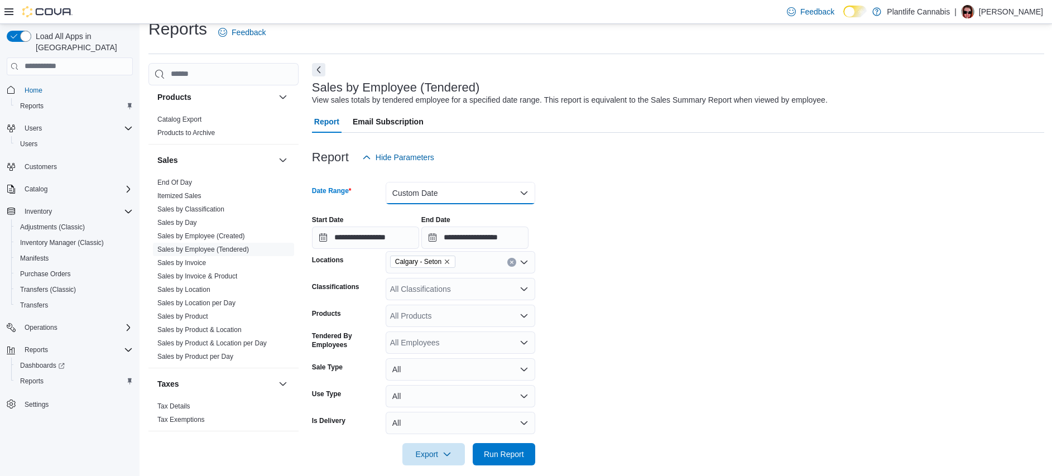
drag, startPoint x: 493, startPoint y: 194, endPoint x: 483, endPoint y: 201, distance: 12.4
click at [493, 194] on button "Custom Date" at bounding box center [461, 193] width 150 height 22
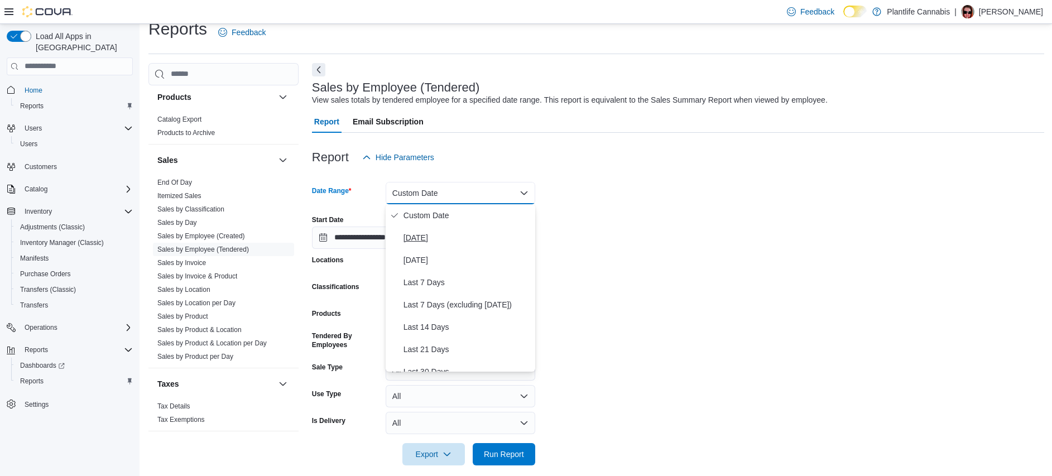
click at [462, 226] on div "Custom Date [DATE] [DATE] Last 7 Days Last 7 Days (excluding [DATE]) Last 14 Da…" at bounding box center [461, 287] width 150 height 167
click at [471, 233] on span "[DATE]" at bounding box center [466, 237] width 127 height 13
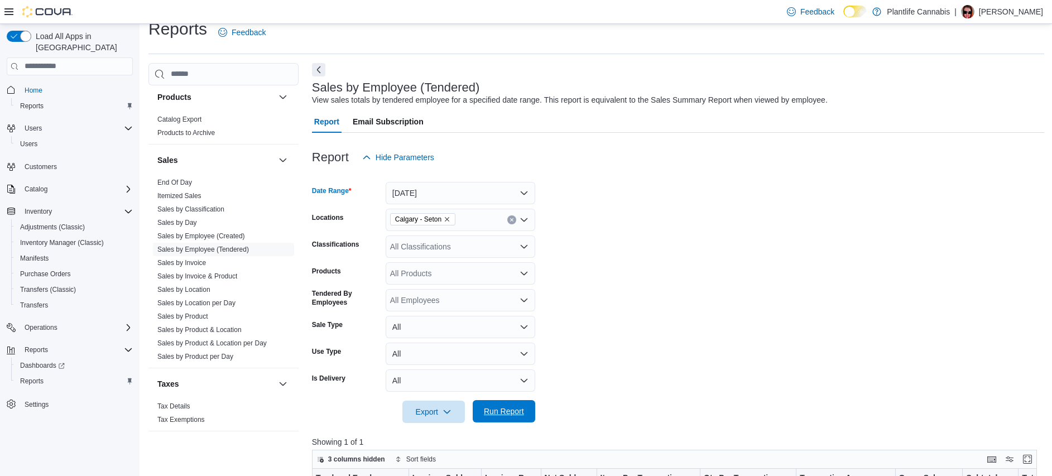
click at [530, 414] on button "Run Report" at bounding box center [504, 411] width 62 height 22
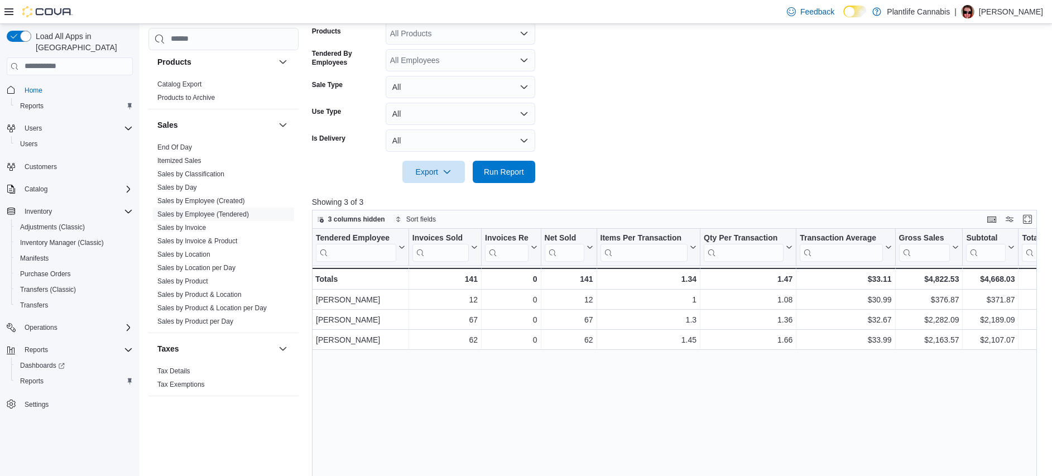
scroll to position [55, 0]
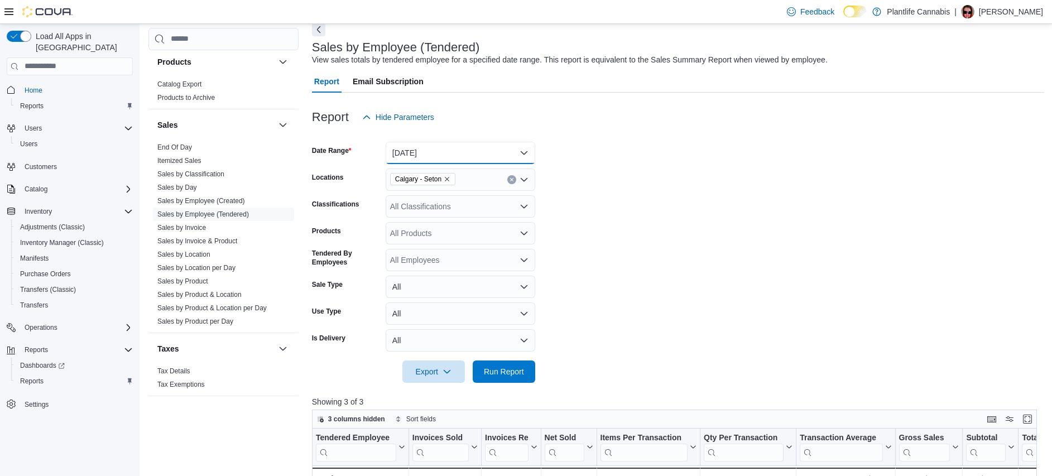
click at [492, 151] on button "[DATE]" at bounding box center [461, 153] width 150 height 22
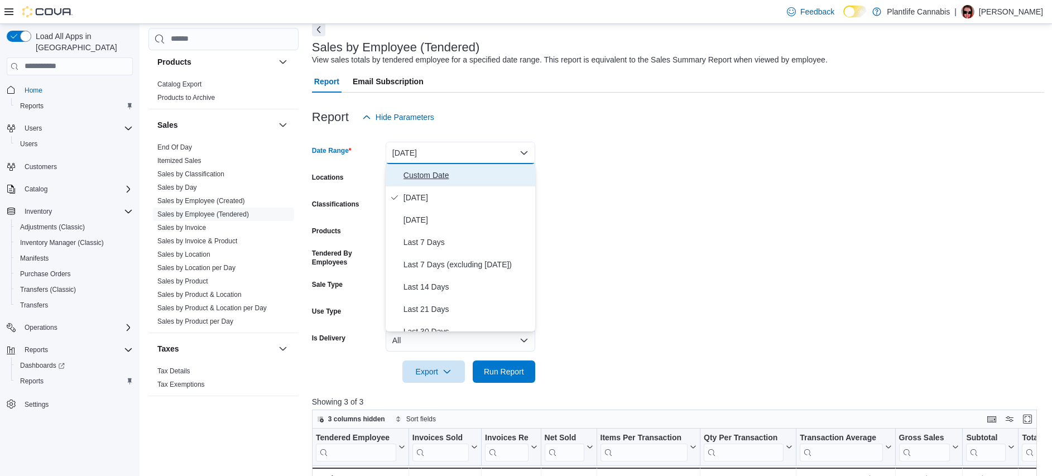
click at [483, 171] on span "Custom Date" at bounding box center [466, 175] width 127 height 13
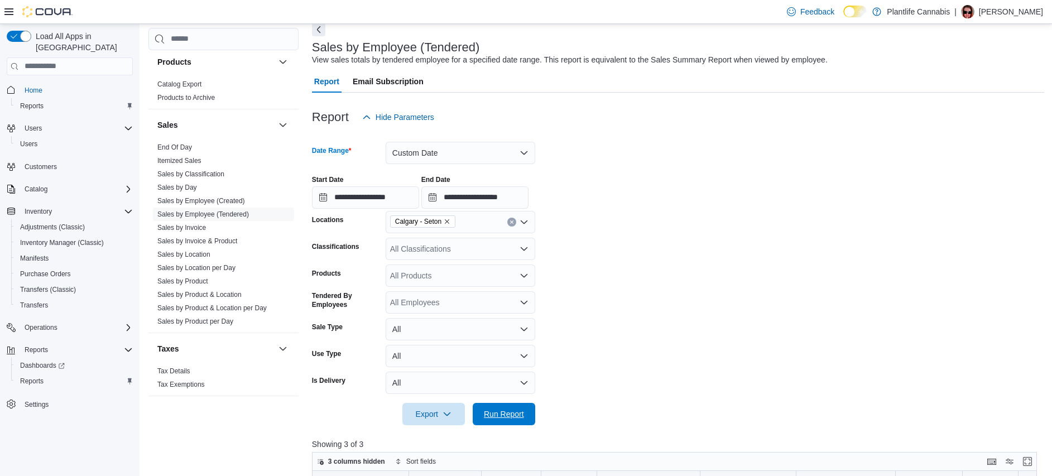
drag, startPoint x: 509, startPoint y: 413, endPoint x: 540, endPoint y: 377, distance: 47.5
click at [509, 414] on span "Run Report" at bounding box center [504, 413] width 40 height 11
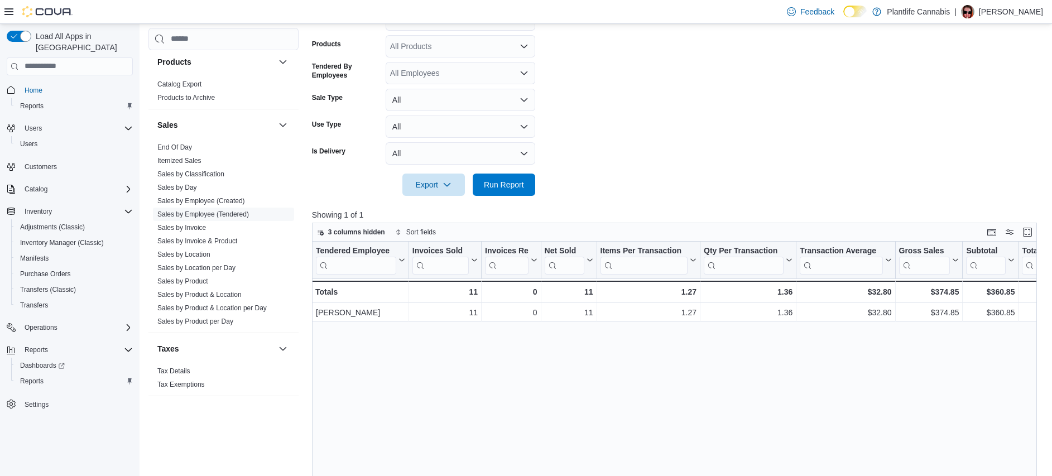
scroll to position [421, 0]
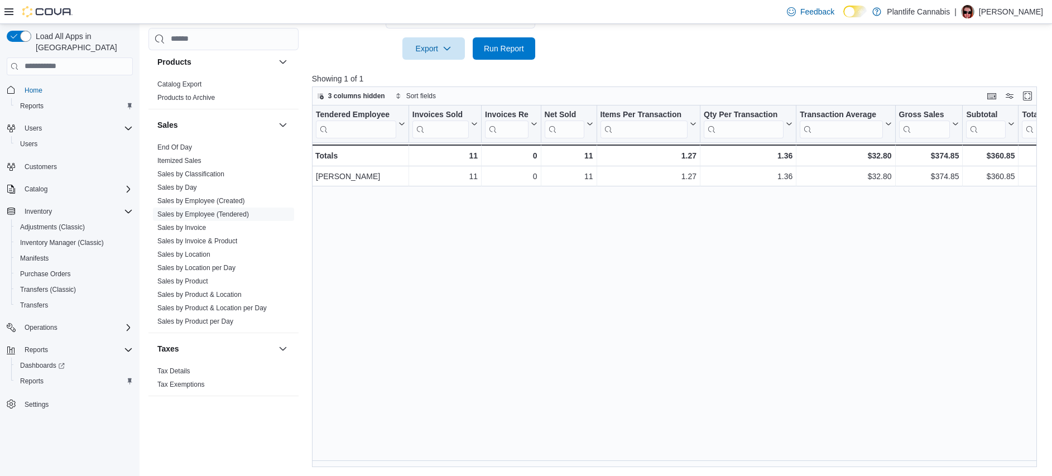
click at [598, 311] on div "Tendered Employee Click to view column header actions Invoices Sold Click to vi…" at bounding box center [678, 286] width 732 height 362
click at [520, 56] on span "Run Report" at bounding box center [503, 48] width 49 height 22
click at [518, 259] on div "Tendered Employee Click to view column header actions Invoices Sold Click to vi…" at bounding box center [678, 286] width 732 height 362
click at [505, 58] on span "Run Report" at bounding box center [503, 48] width 49 height 22
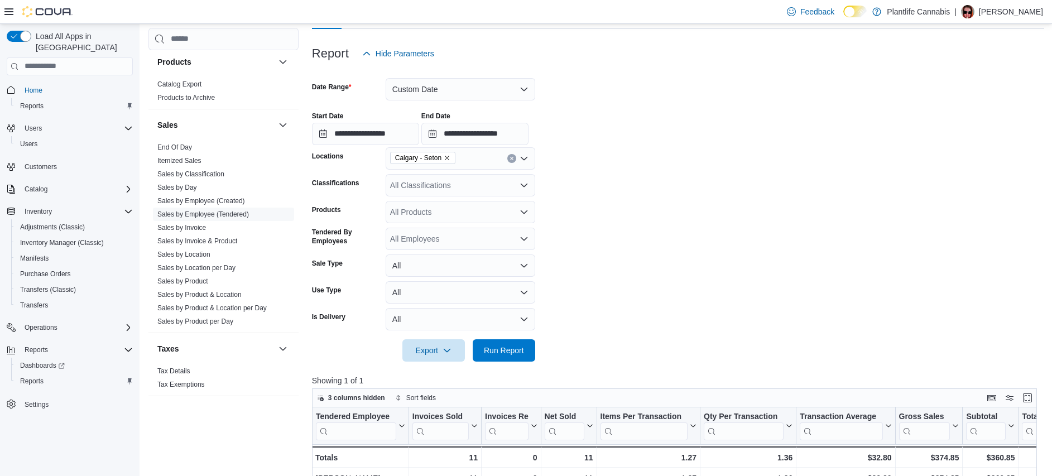
scroll to position [0, 0]
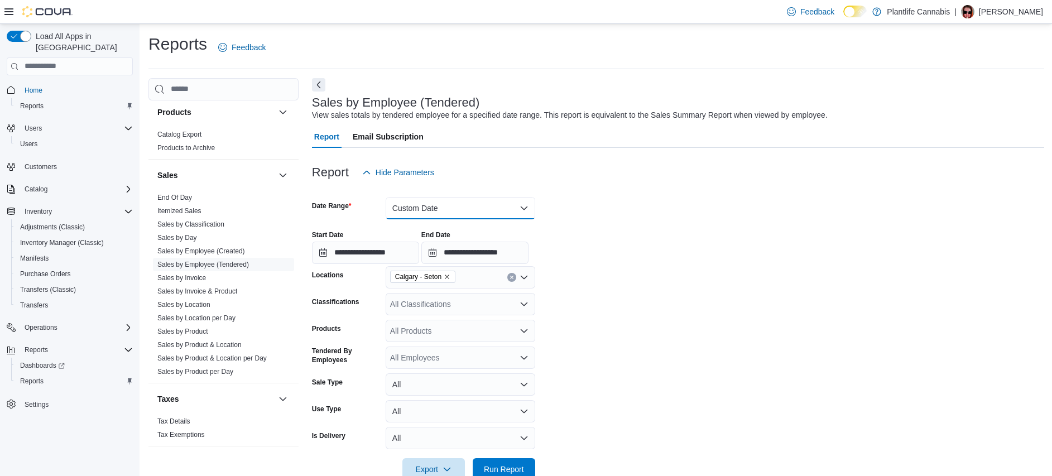
drag, startPoint x: 489, startPoint y: 200, endPoint x: 479, endPoint y: 213, distance: 15.5
click at [488, 200] on button "Custom Date" at bounding box center [461, 208] width 150 height 22
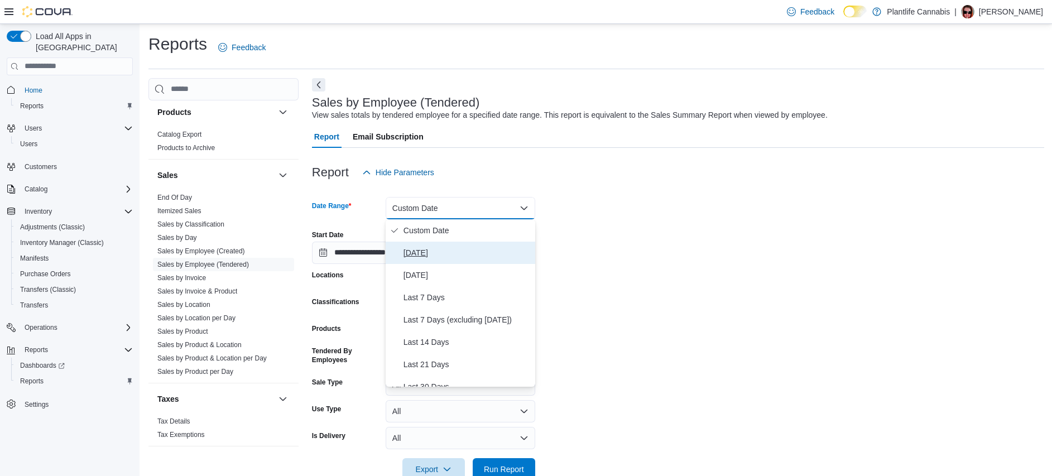
click at [436, 254] on span "[DATE]" at bounding box center [466, 252] width 127 height 13
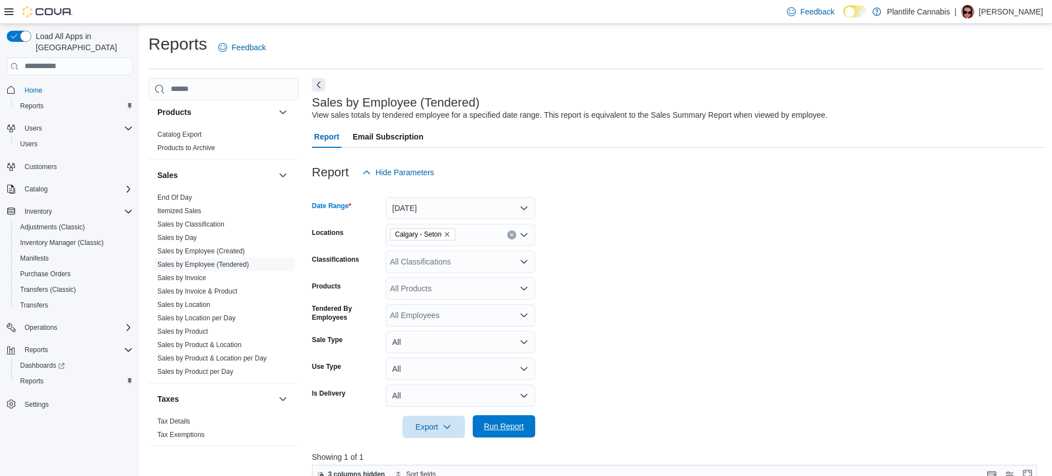
click at [513, 427] on span "Run Report" at bounding box center [504, 426] width 40 height 11
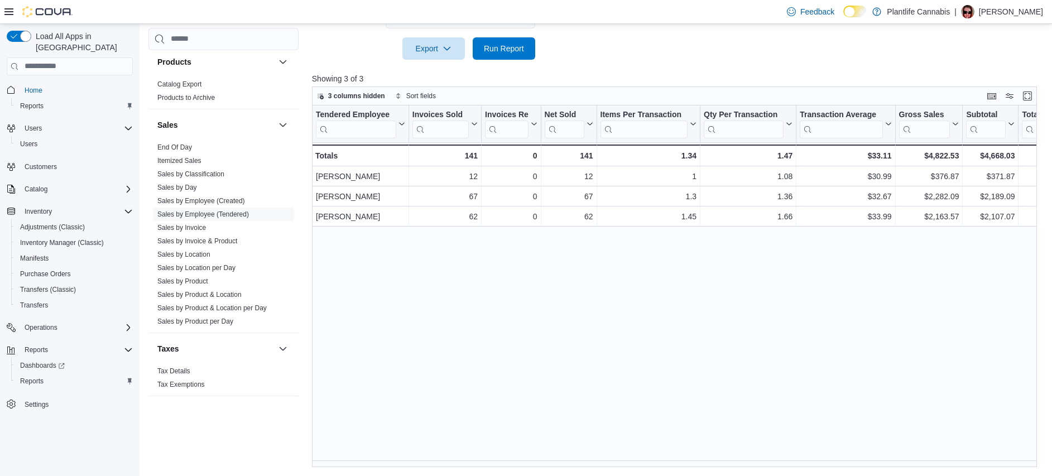
scroll to position [378, 0]
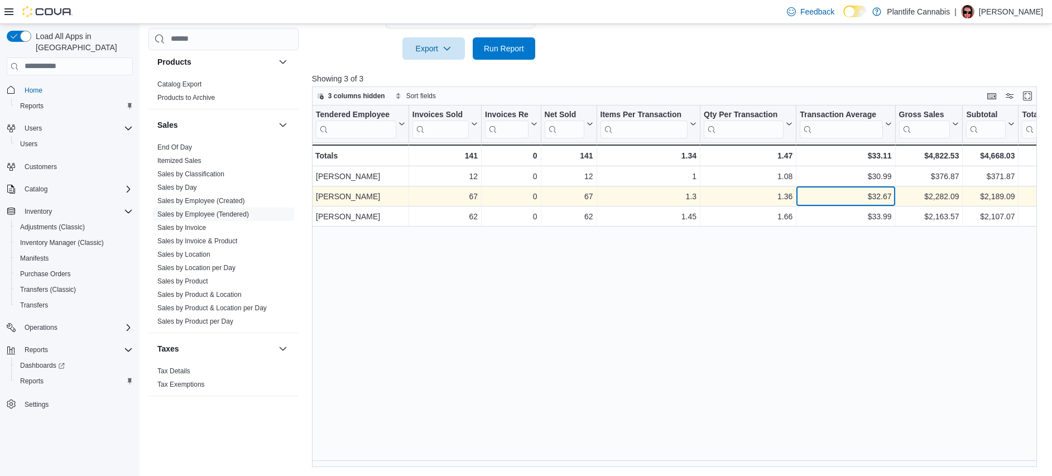
click at [875, 195] on div "$32.67" at bounding box center [846, 196] width 92 height 13
copy div "32.67"
click at [1006, 198] on div "$2,189.09" at bounding box center [990, 196] width 49 height 13
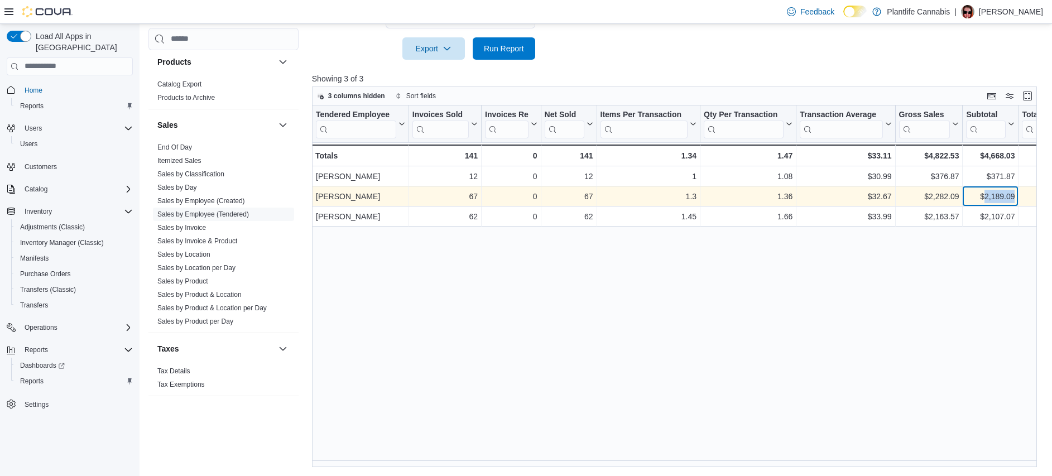
copy div "2,189.09"
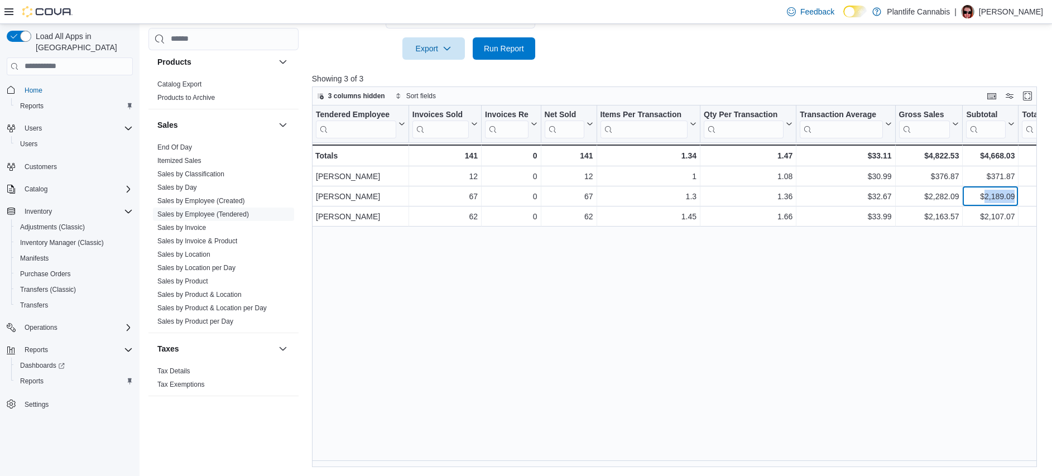
scroll to position [0, 0]
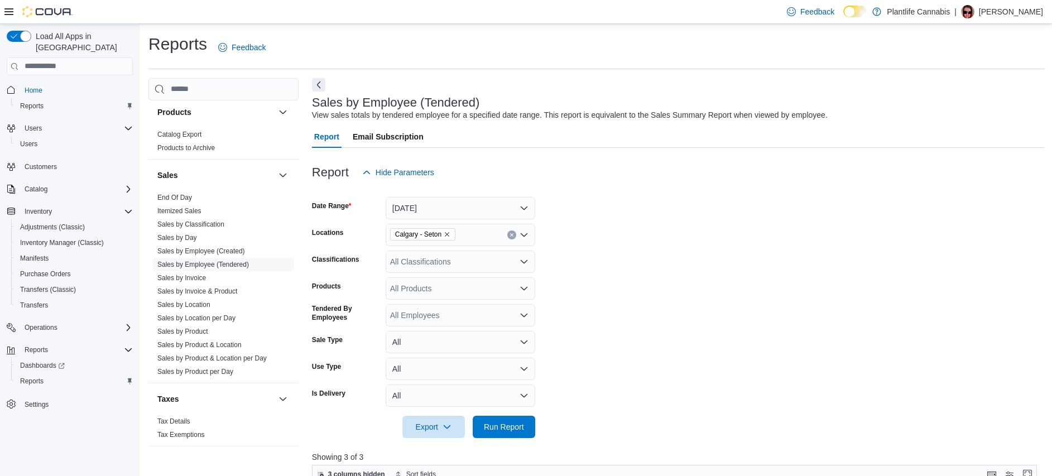
click at [450, 257] on div "All Classifications" at bounding box center [461, 262] width 150 height 22
type input "***"
click at [489, 278] on div "Accessory Group" at bounding box center [460, 280] width 136 height 11
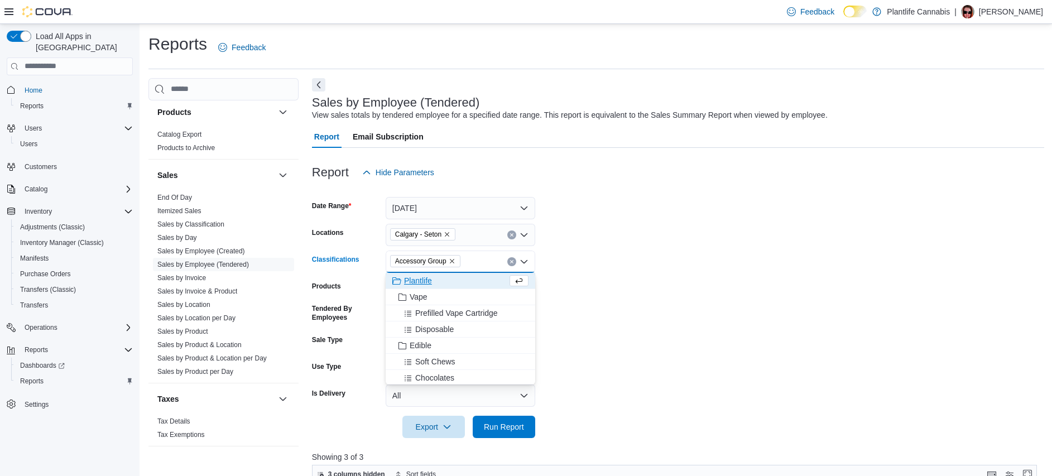
click at [619, 295] on form "Date Range [DATE] Locations [GEOGRAPHIC_DATA] - Seton Classifications Accessory…" at bounding box center [678, 311] width 732 height 254
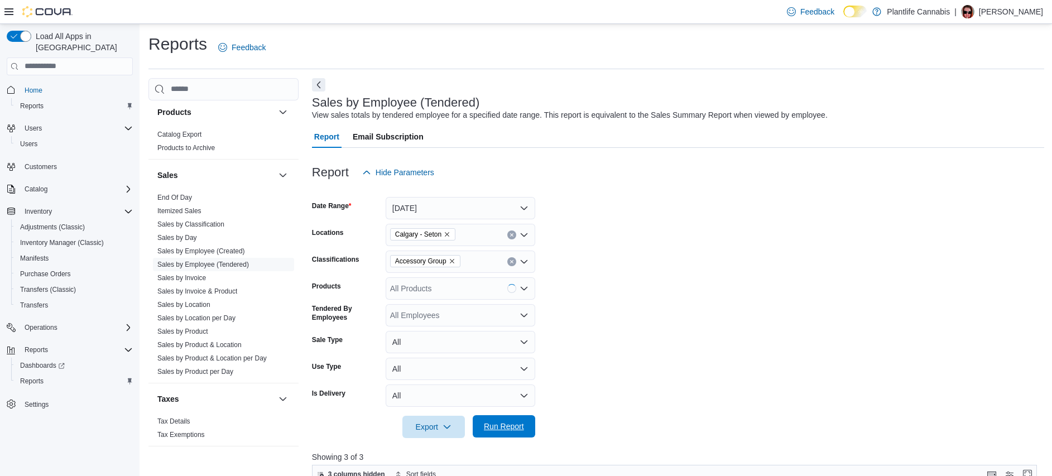
click at [511, 423] on span "Run Report" at bounding box center [504, 426] width 40 height 11
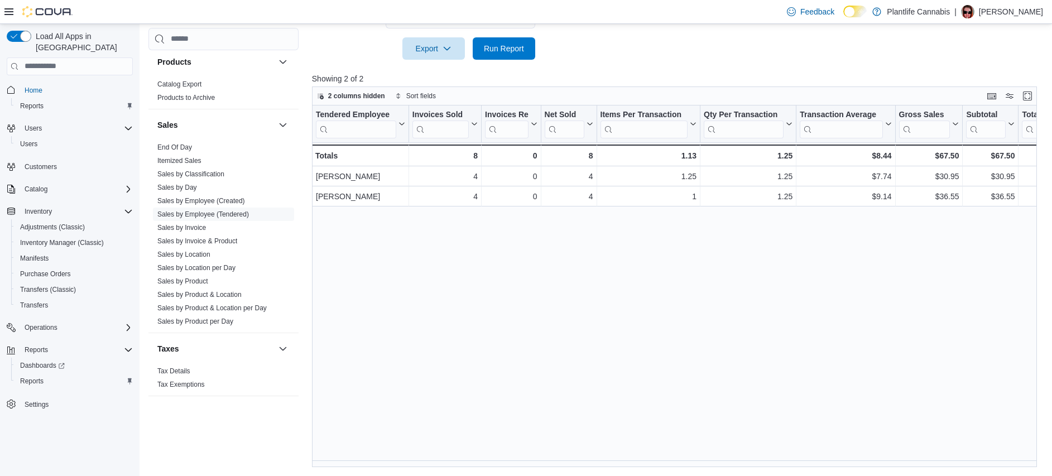
scroll to position [378, 0]
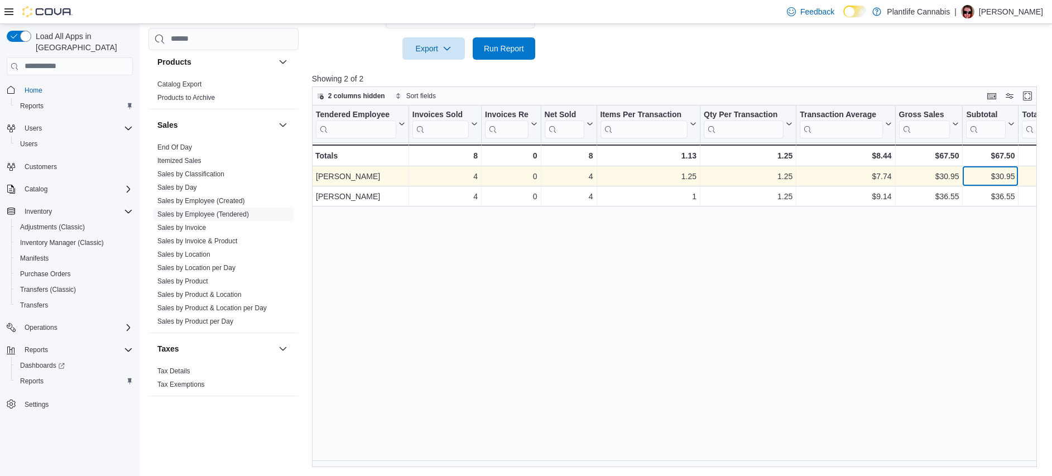
click at [1003, 175] on div "$30.95" at bounding box center [990, 176] width 49 height 13
copy div "30.95"
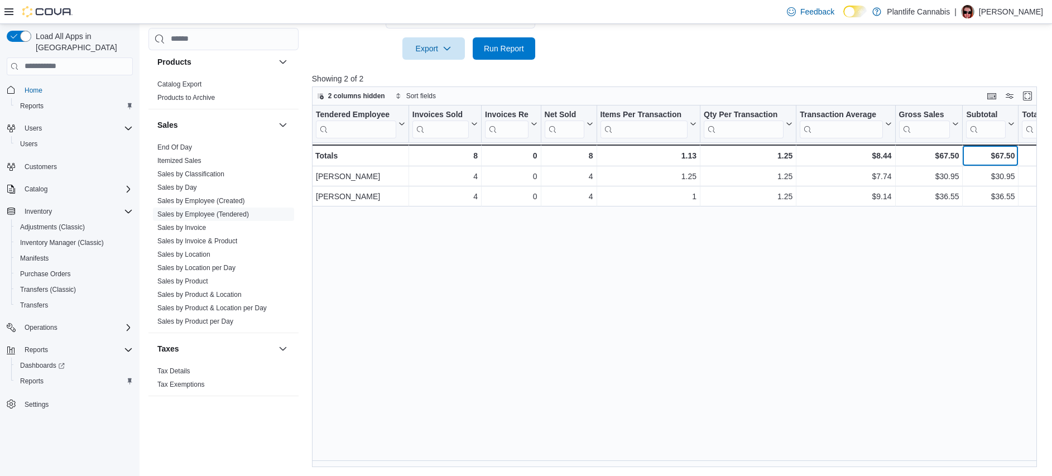
click at [1001, 157] on div "$67.50" at bounding box center [990, 155] width 49 height 13
copy div "67.50"
click at [189, 146] on link "End Of Day" at bounding box center [174, 147] width 35 height 8
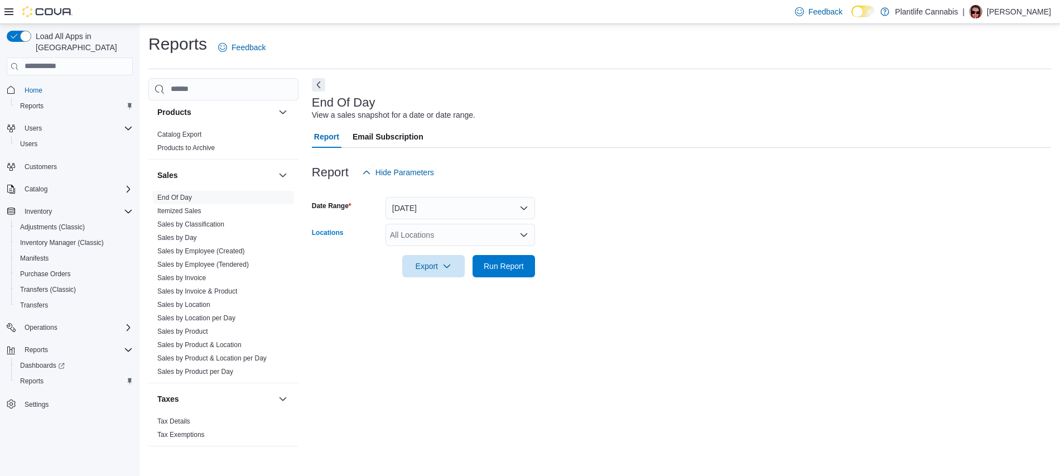
click at [437, 232] on div "All Locations" at bounding box center [461, 235] width 150 height 22
type input "***"
click at [473, 253] on div "Calgary - Seton" at bounding box center [460, 253] width 136 height 11
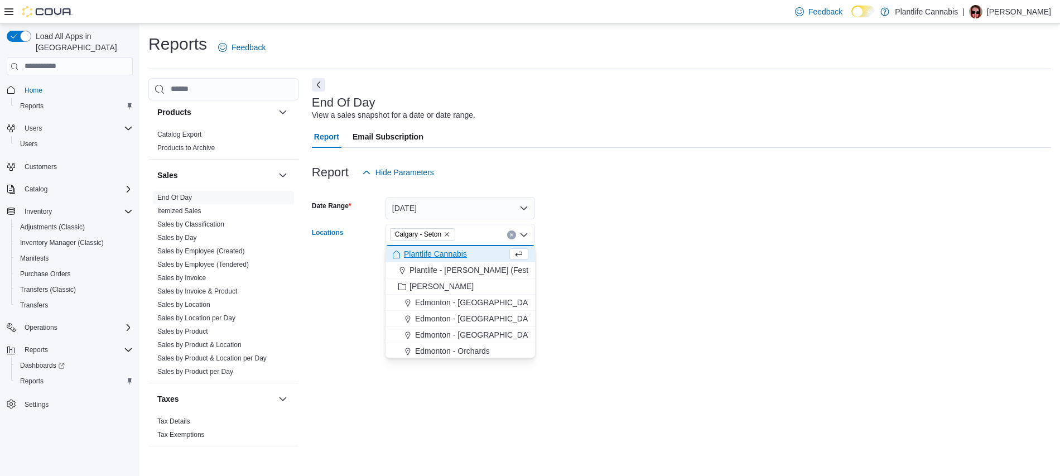
click at [585, 255] on form "Date Range [DATE] Locations [GEOGRAPHIC_DATA] - [GEOGRAPHIC_DATA] Combo box. Se…" at bounding box center [681, 231] width 739 height 94
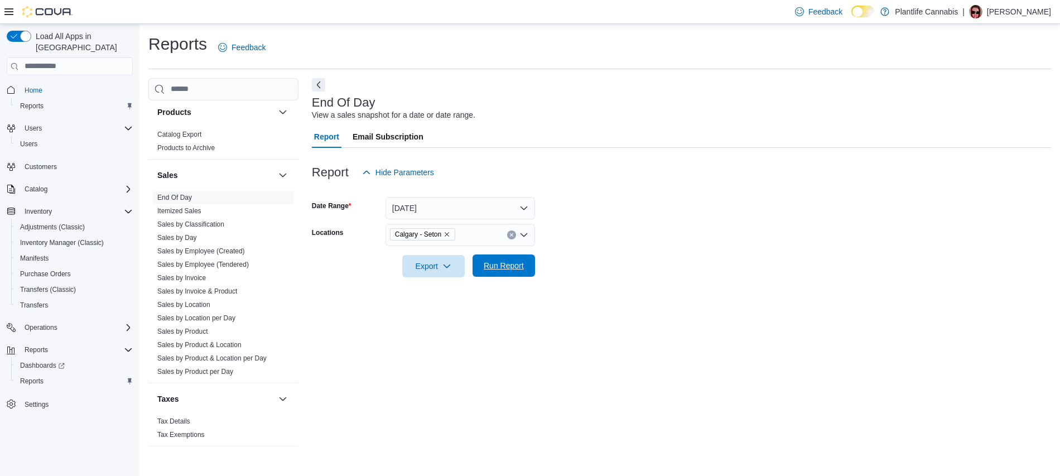
click at [524, 263] on span "Run Report" at bounding box center [503, 265] width 49 height 22
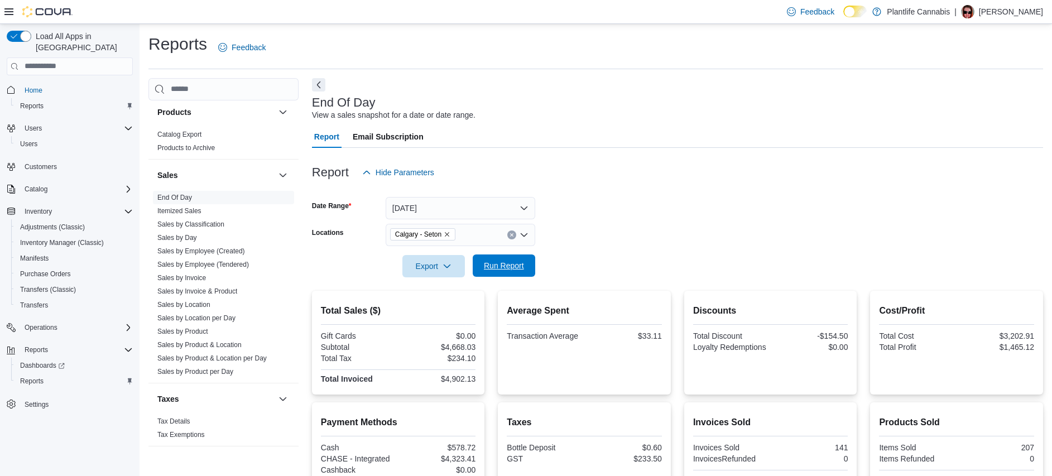
click at [523, 259] on span "Run Report" at bounding box center [503, 265] width 49 height 22
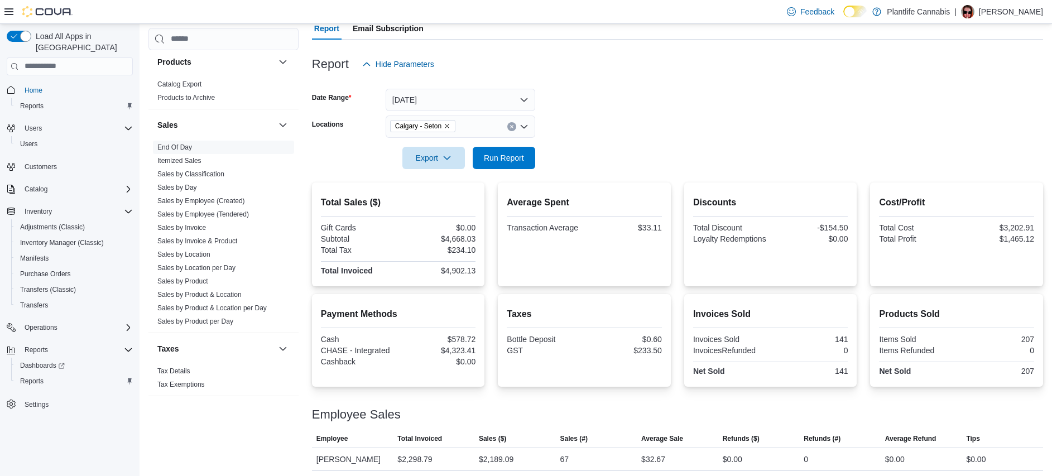
scroll to position [109, 0]
click at [658, 225] on div "$33.11" at bounding box center [623, 226] width 75 height 9
copy div "33.11"
click at [848, 369] on div "141" at bounding box center [810, 369] width 75 height 9
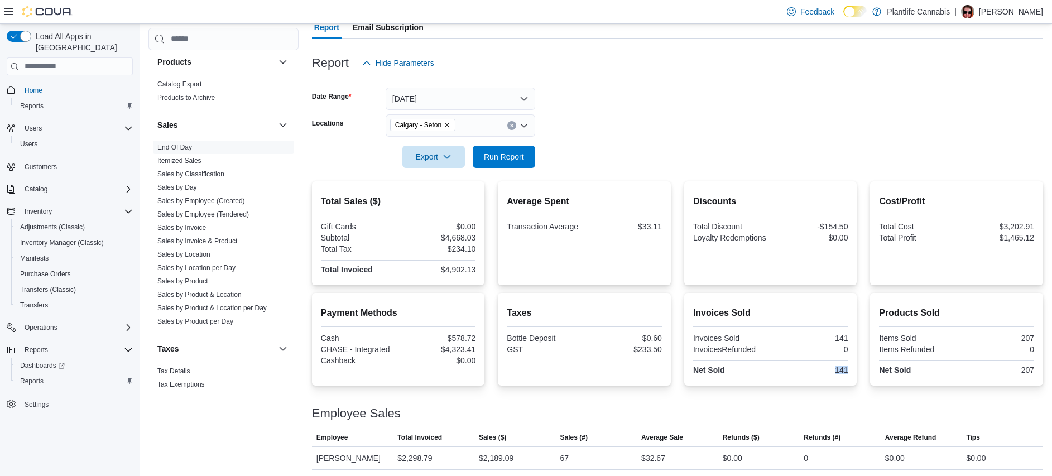
click at [848, 369] on div "141" at bounding box center [810, 369] width 75 height 9
copy div "141"
click at [459, 239] on div "$4,668.03" at bounding box center [438, 237] width 75 height 9
copy div "4,668.03"
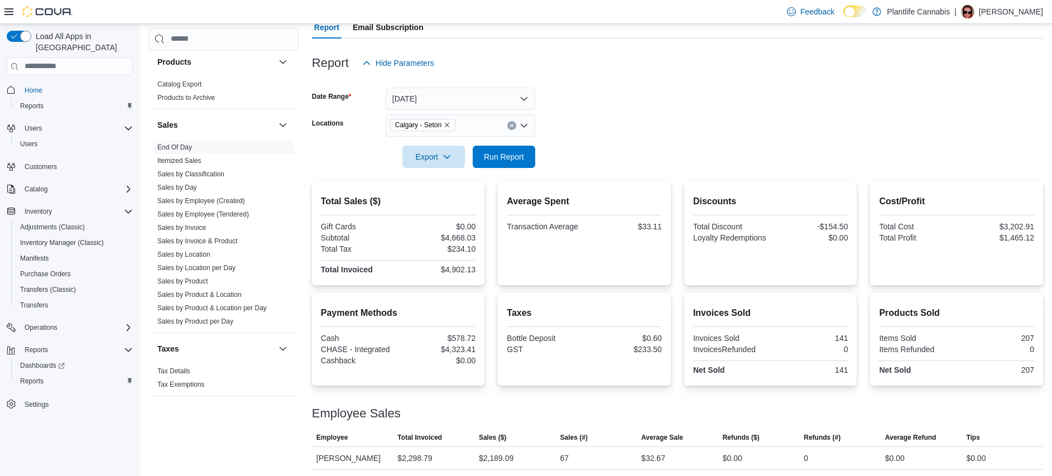
click at [470, 272] on div "$4,902.13" at bounding box center [438, 269] width 75 height 9
click at [460, 353] on div "$4,323.41" at bounding box center [438, 349] width 75 height 9
click at [460, 352] on div "$4,323.41" at bounding box center [438, 349] width 75 height 9
